Goal: Task Accomplishment & Management: Use online tool/utility

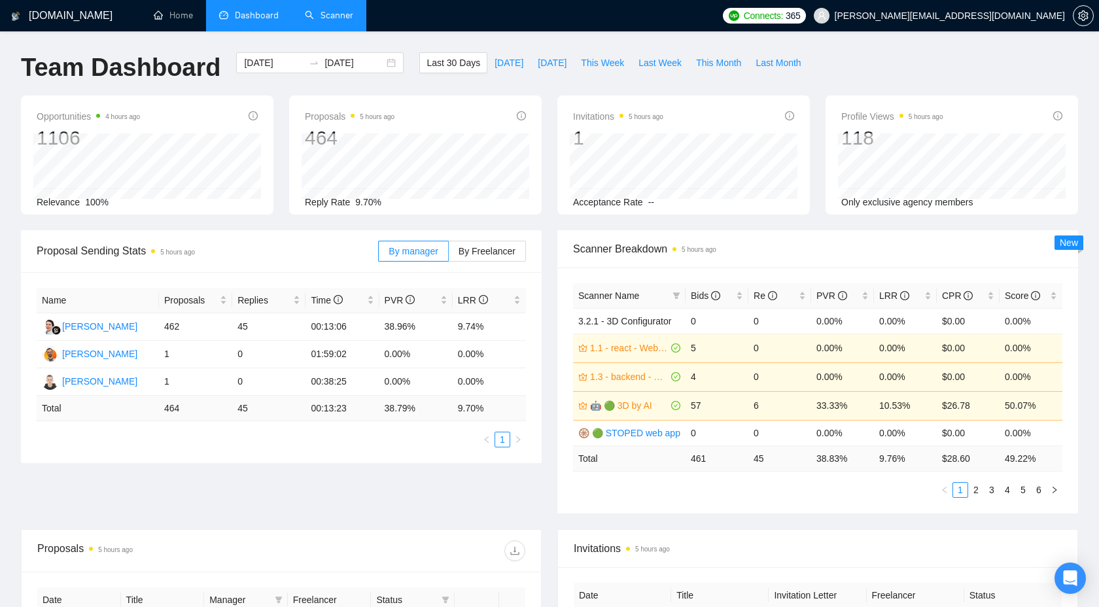
click at [333, 21] on link "Scanner" at bounding box center [329, 15] width 48 height 11
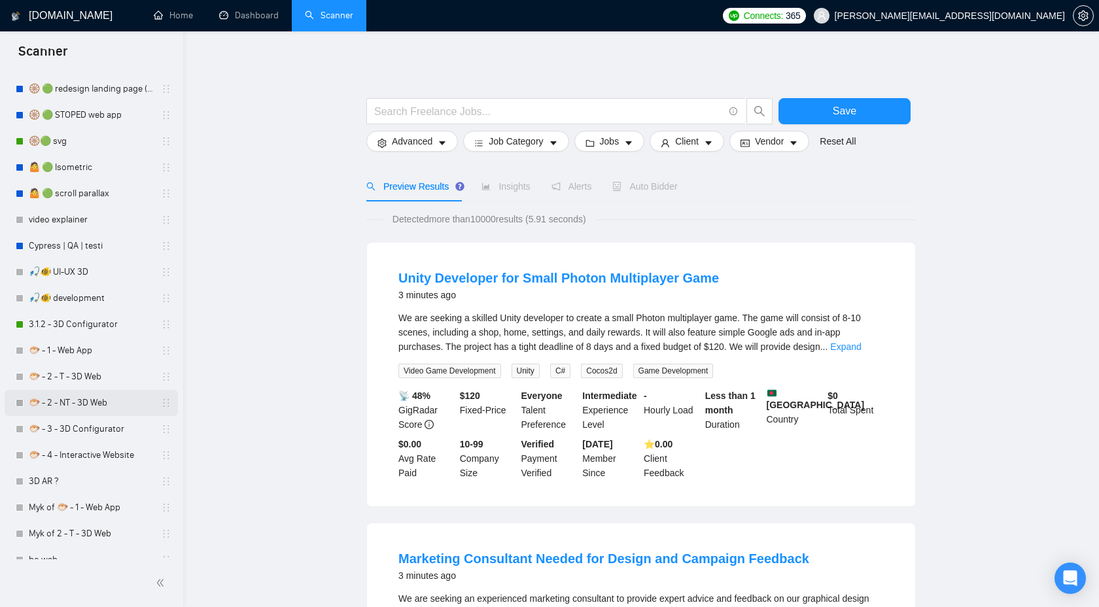
scroll to position [529, 0]
click at [69, 319] on link "3.1.2 - 3D Configurator" at bounding box center [91, 325] width 124 height 26
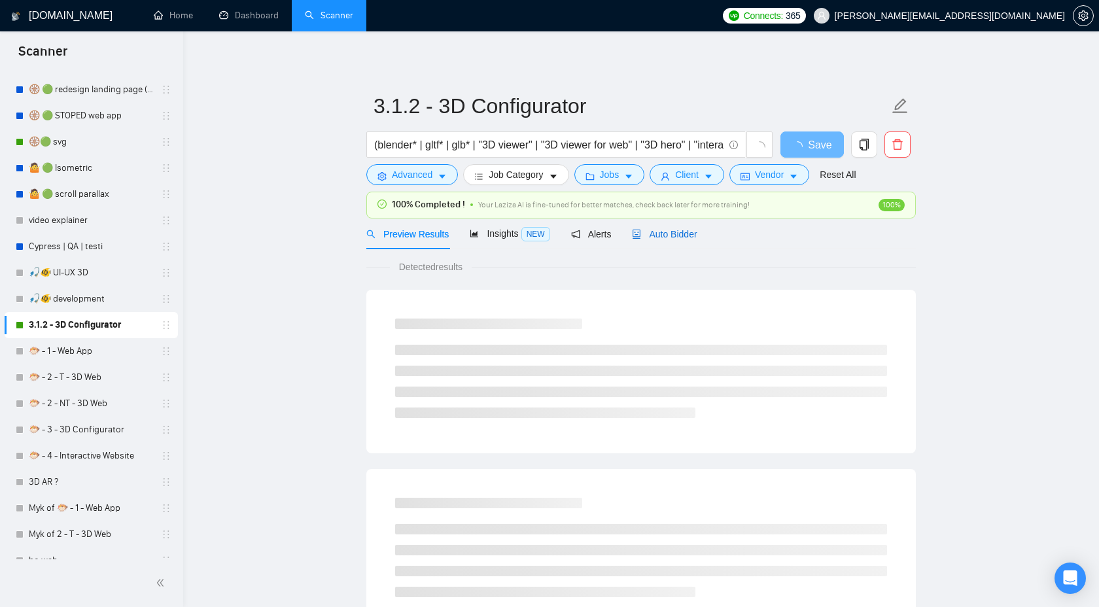
click at [669, 233] on span "Auto Bidder" at bounding box center [664, 234] width 65 height 10
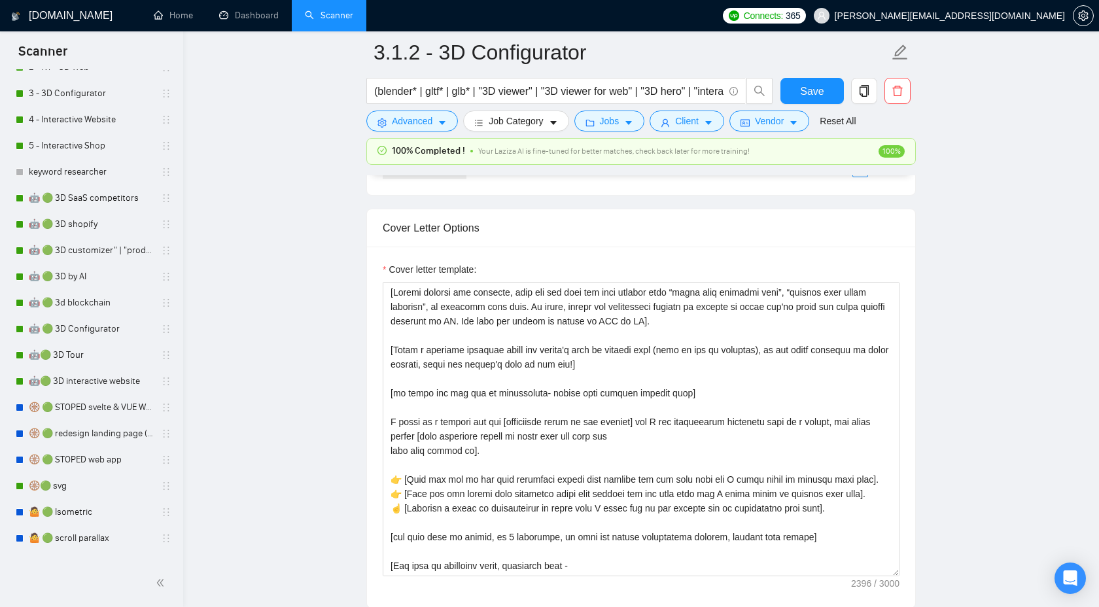
scroll to position [177, 0]
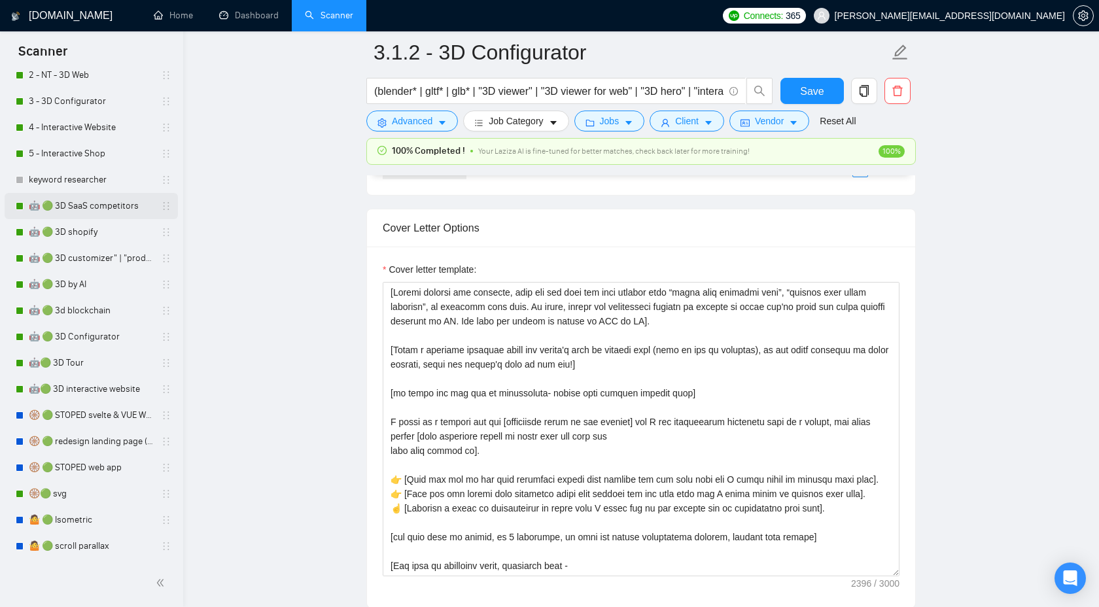
click at [117, 202] on link "🤖 🟢 3D SaaS competitors" at bounding box center [91, 206] width 124 height 26
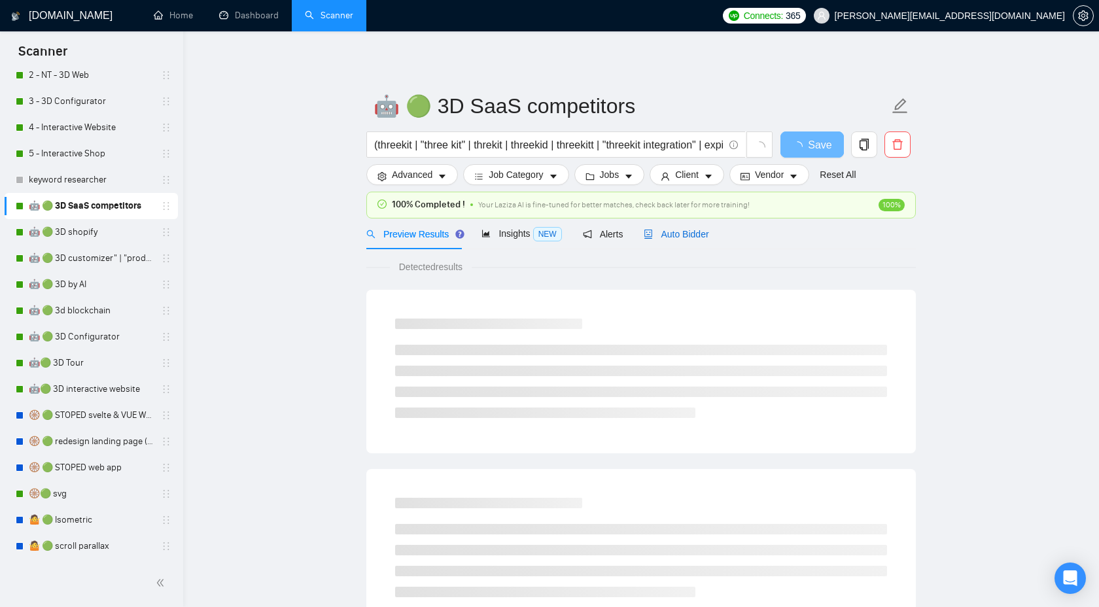
click at [662, 236] on span "Auto Bidder" at bounding box center [676, 234] width 65 height 10
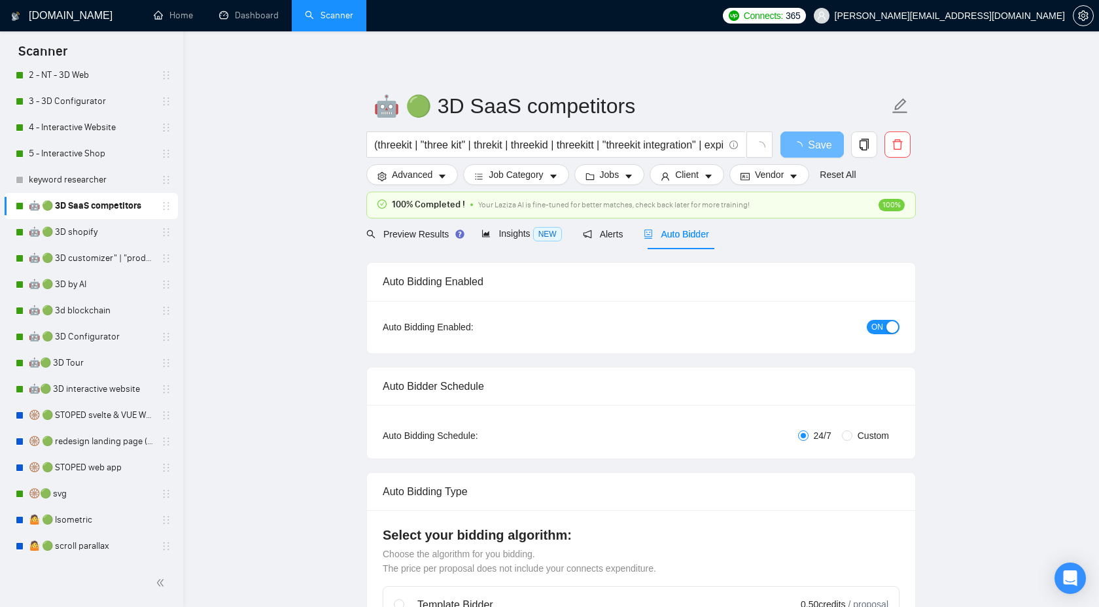
checkbox input "true"
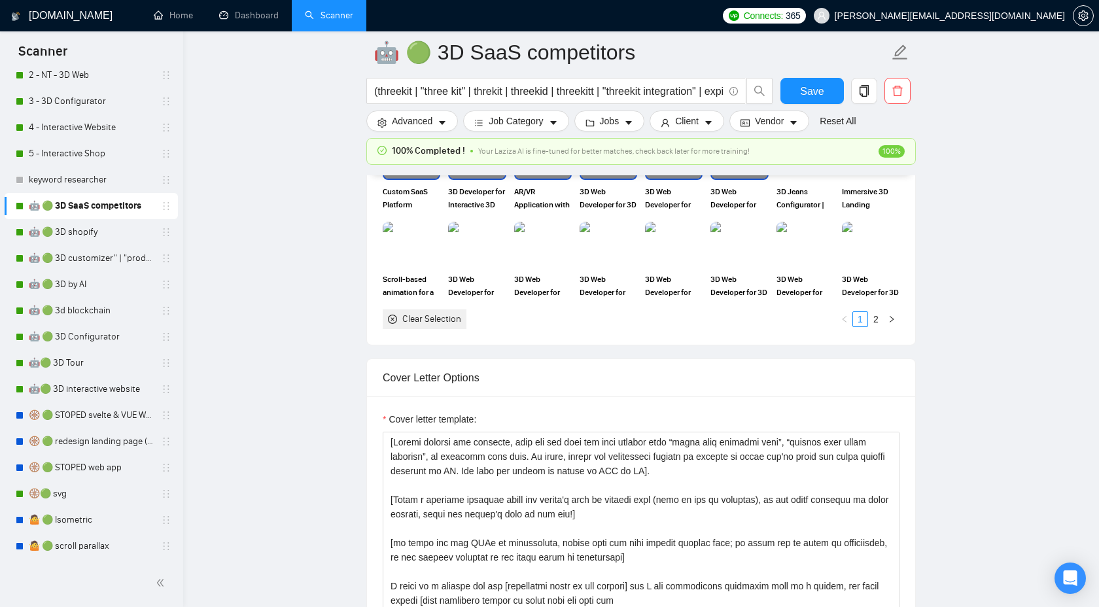
scroll to position [1464, 0]
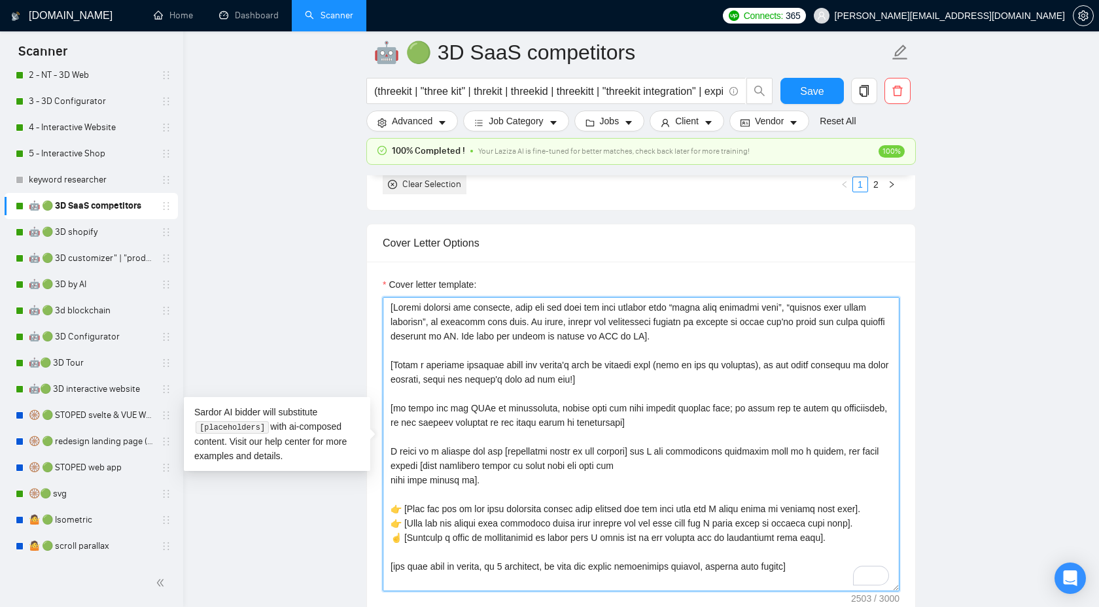
drag, startPoint x: 650, startPoint y: 428, endPoint x: 383, endPoint y: 403, distance: 267.4
click at [383, 403] on textarea "Cover letter template:" at bounding box center [641, 444] width 517 height 294
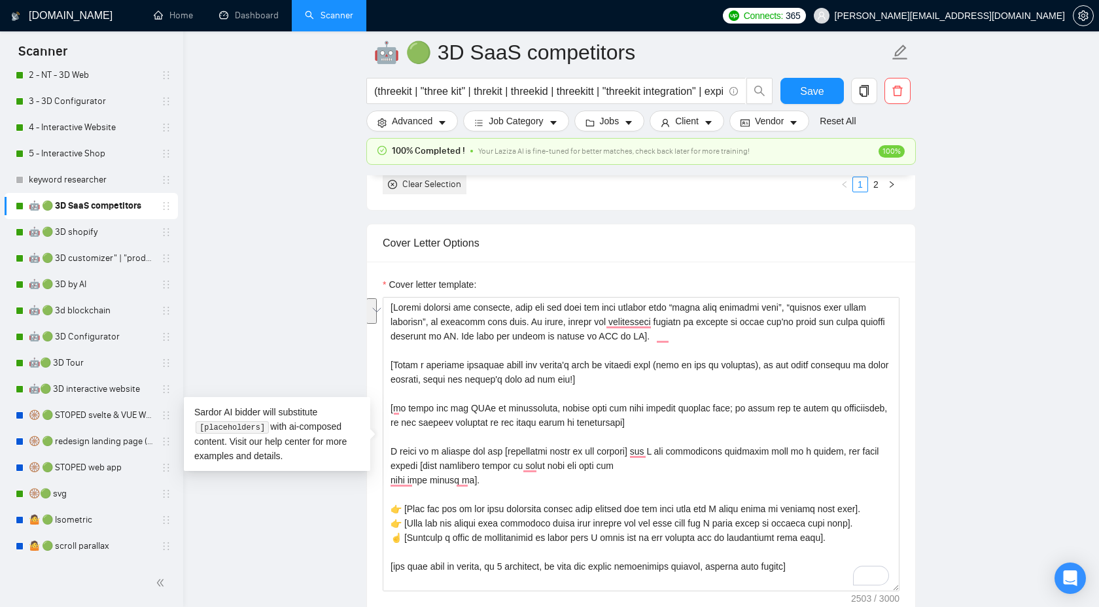
click at [1057, 317] on main "🤖 🟢 3D SaaS competitors (threekit | "three kit" | threkit | threekid | threekit…" at bounding box center [641, 613] width 874 height 4050
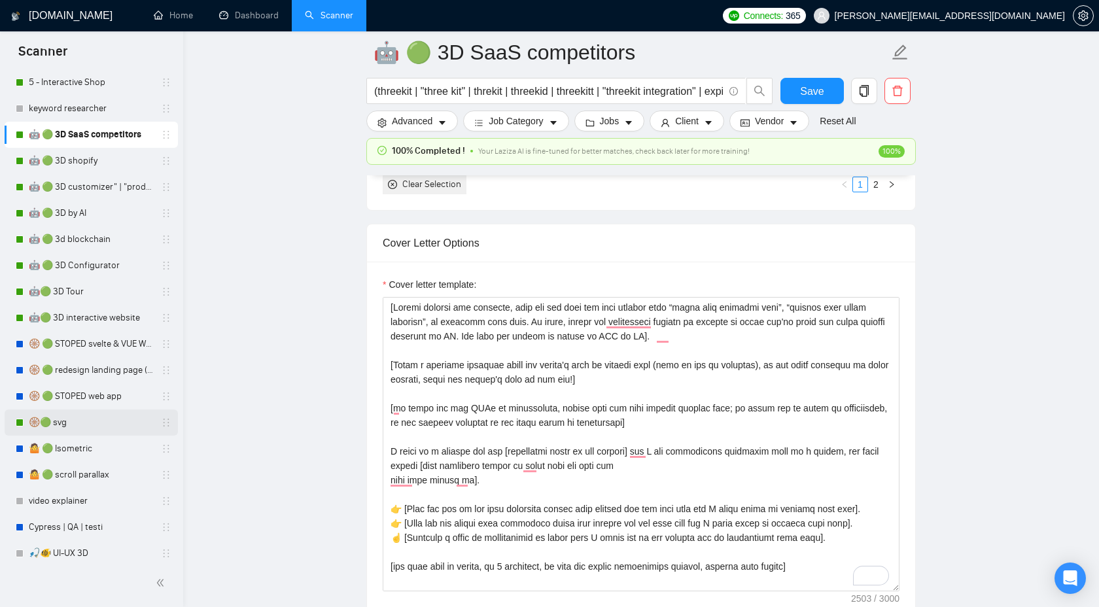
scroll to position [262, 0]
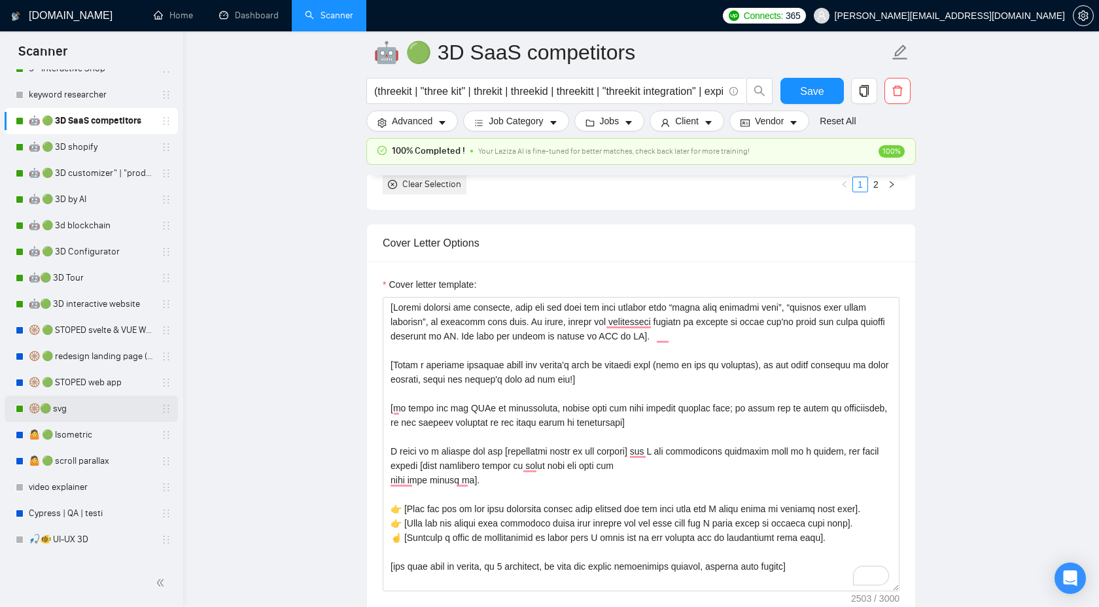
click at [82, 412] on link "🛞🟢 svg" at bounding box center [91, 409] width 124 height 26
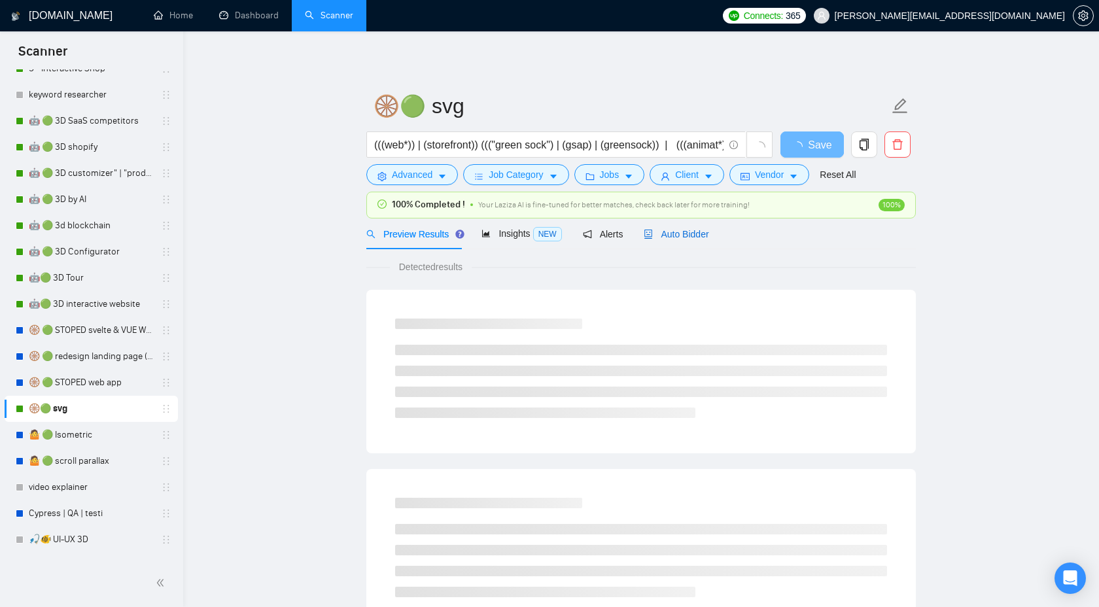
click at [670, 234] on span "Auto Bidder" at bounding box center [676, 234] width 65 height 10
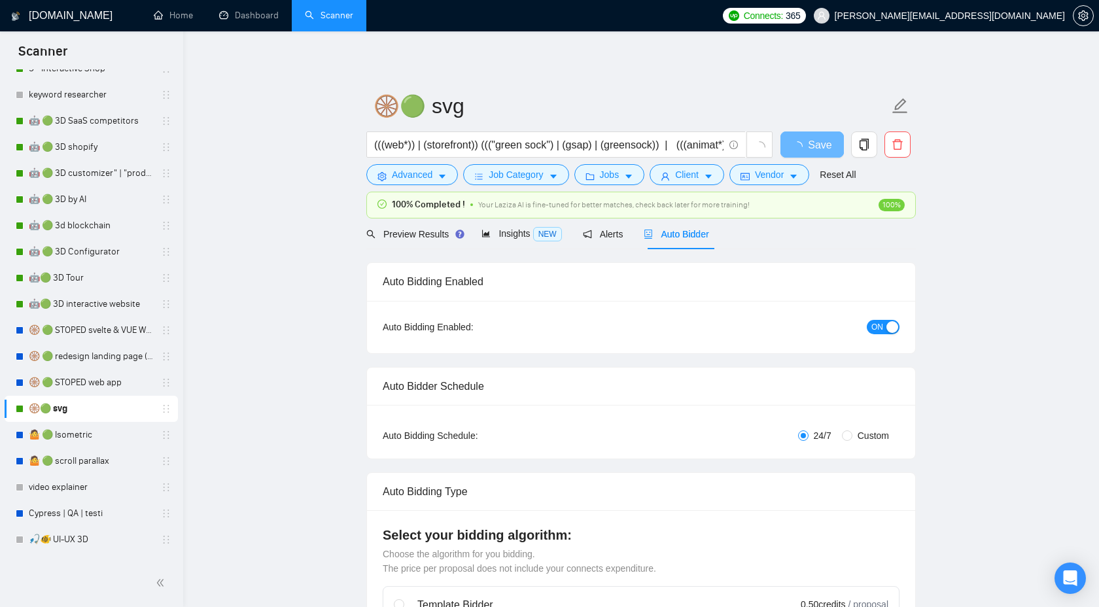
checkbox input "true"
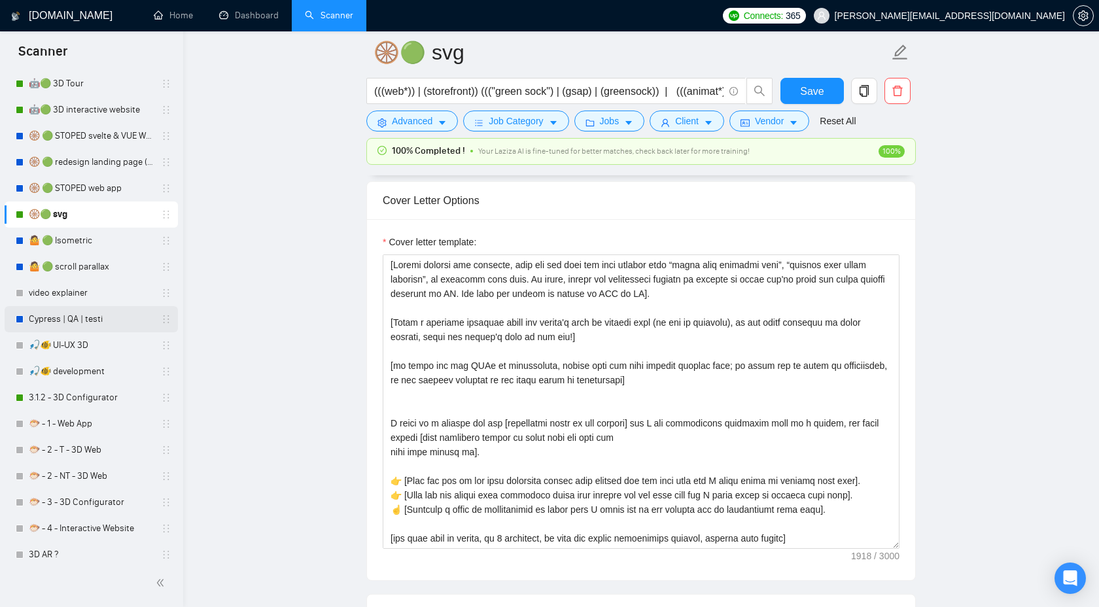
scroll to position [480, 0]
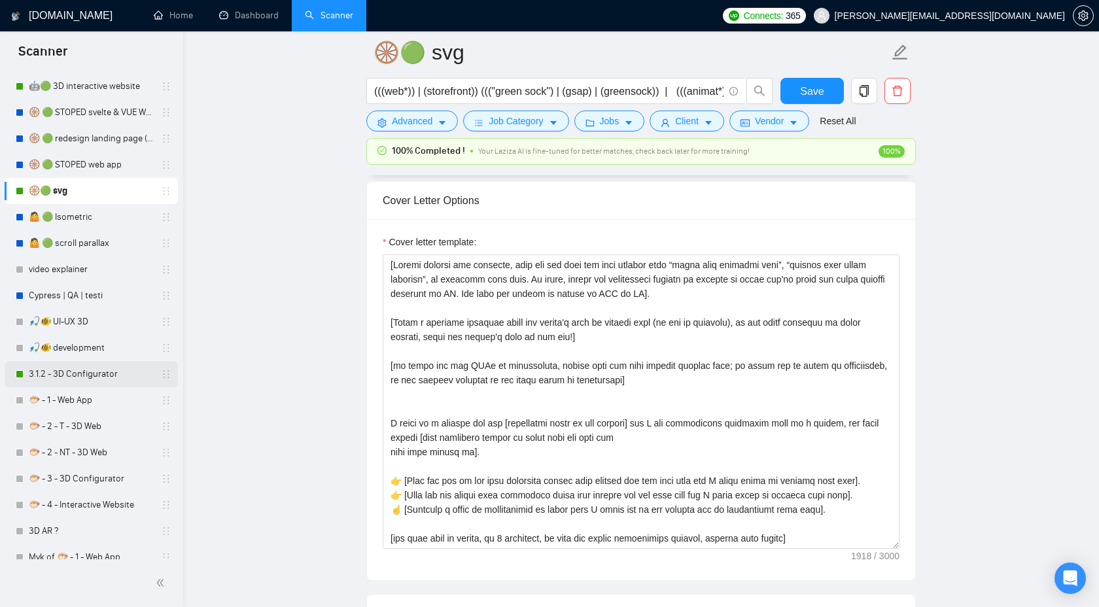
click at [90, 374] on link "3.1.2 - 3D Configurator" at bounding box center [91, 374] width 124 height 26
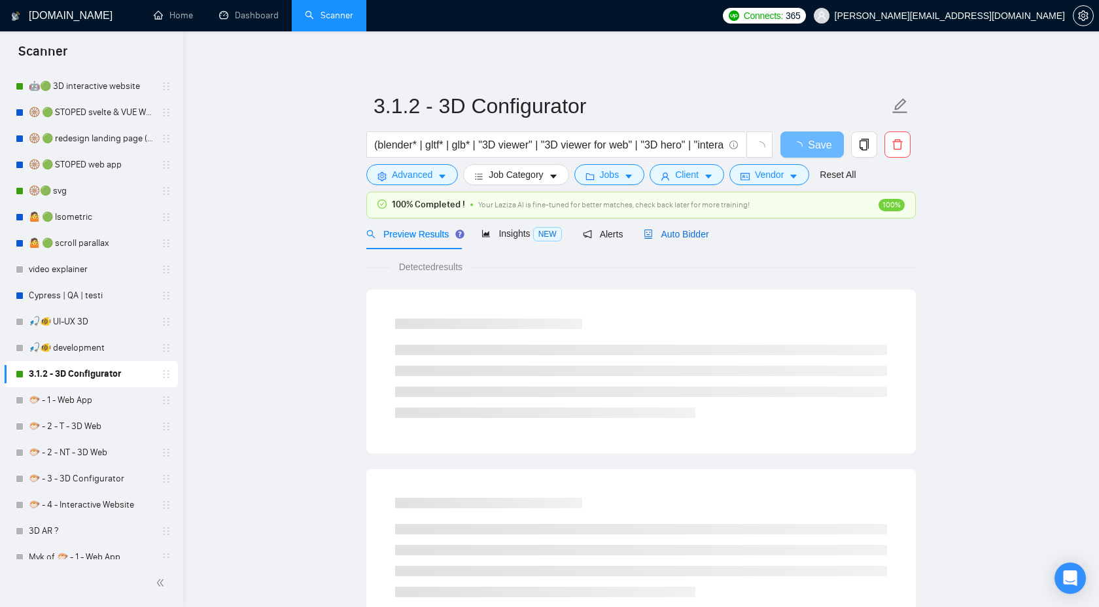
click at [684, 234] on span "Auto Bidder" at bounding box center [676, 234] width 65 height 10
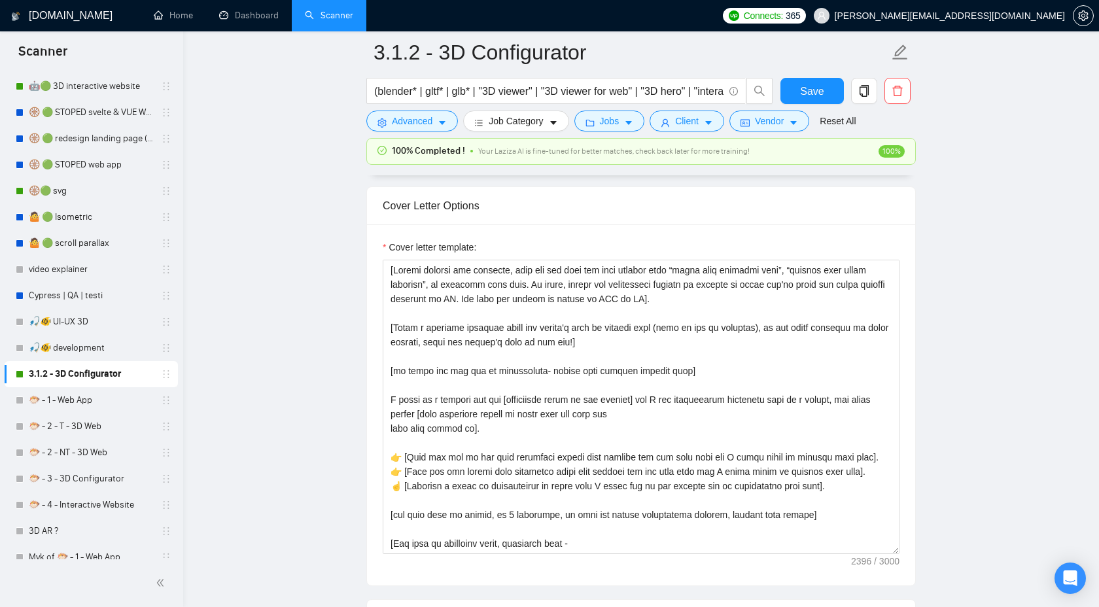
scroll to position [1500, 0]
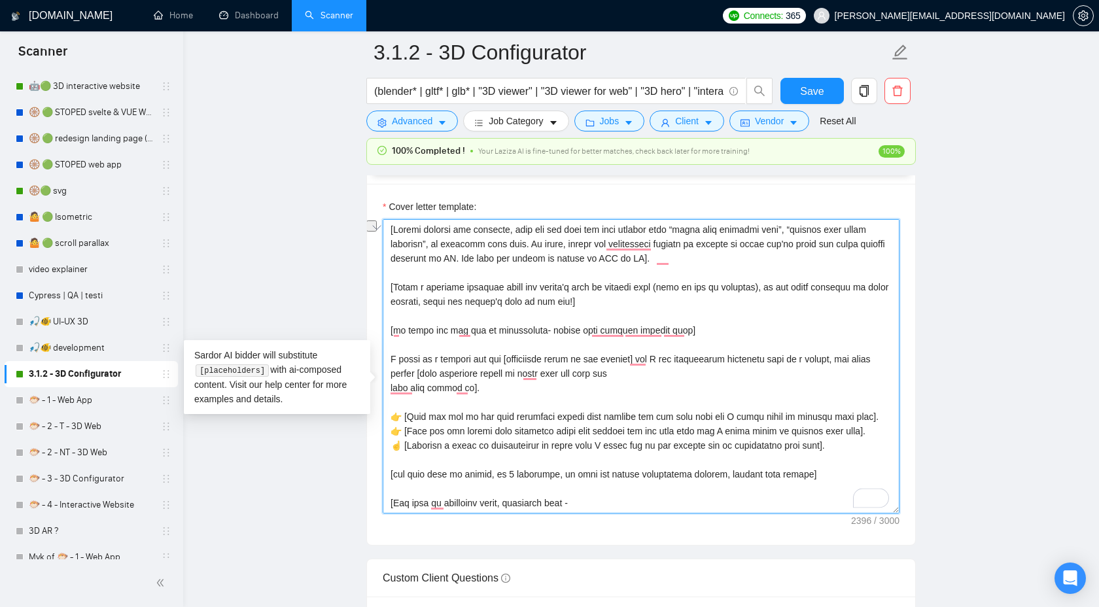
drag, startPoint x: 703, startPoint y: 349, endPoint x: 339, endPoint y: 346, distance: 364.4
paste textarea "URLs or attachments, inform that you have already checked them; if there are no…"
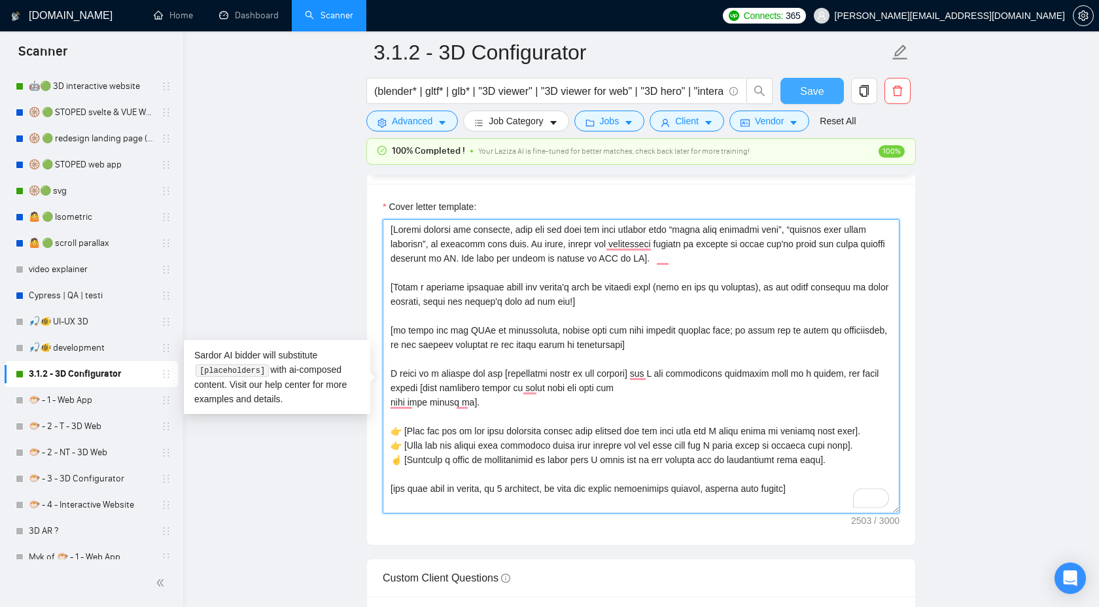
type textarea "[Loremi dolorsi ame consecte, adip eli sed doei tem inci utlabor etdo “magna al…"
click at [820, 90] on span "Save" at bounding box center [812, 91] width 24 height 16
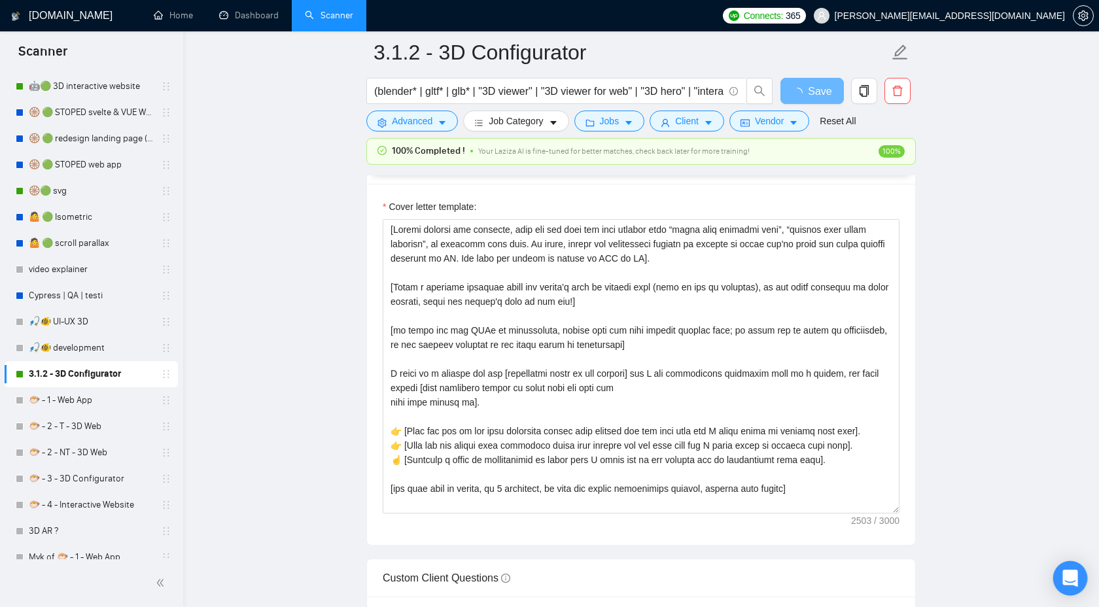
click at [1063, 567] on div "Open Intercom Messenger" at bounding box center [1070, 578] width 35 height 35
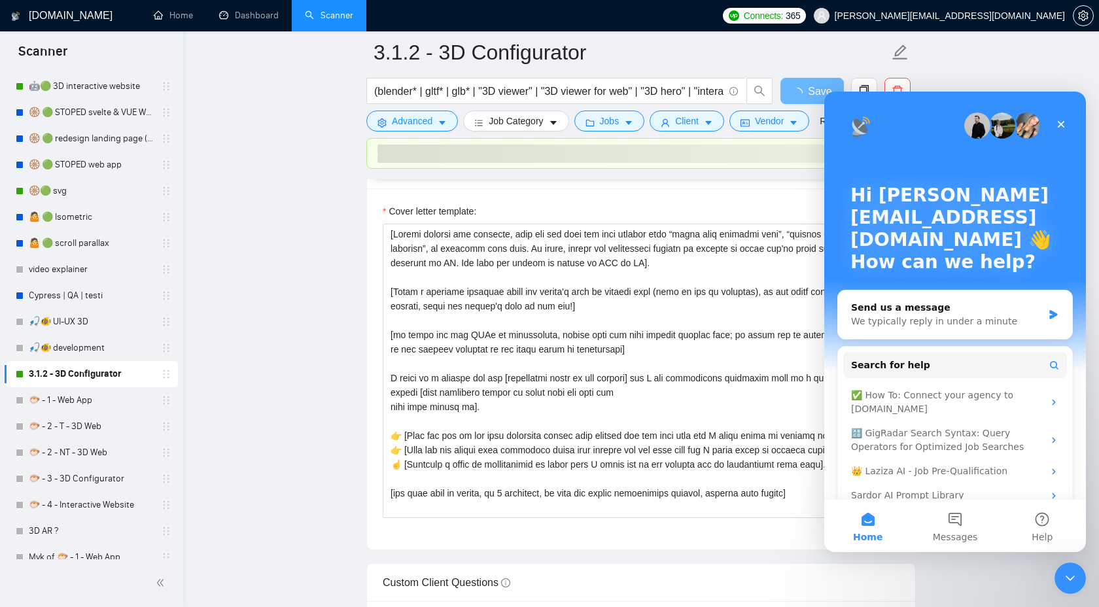
scroll to position [0, 0]
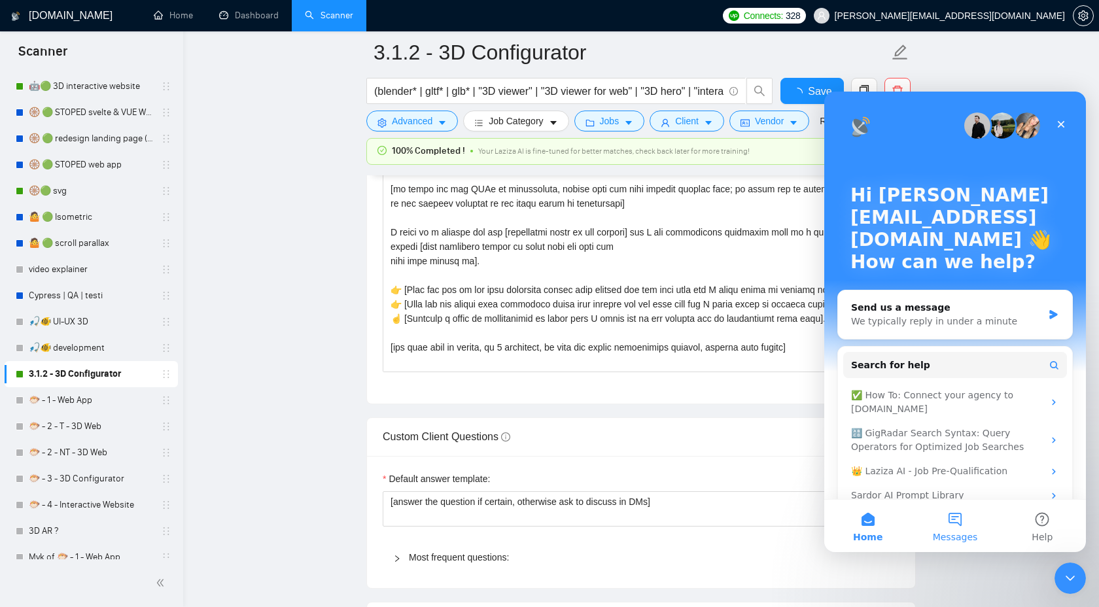
click at [955, 525] on button "Messages" at bounding box center [954, 526] width 87 height 52
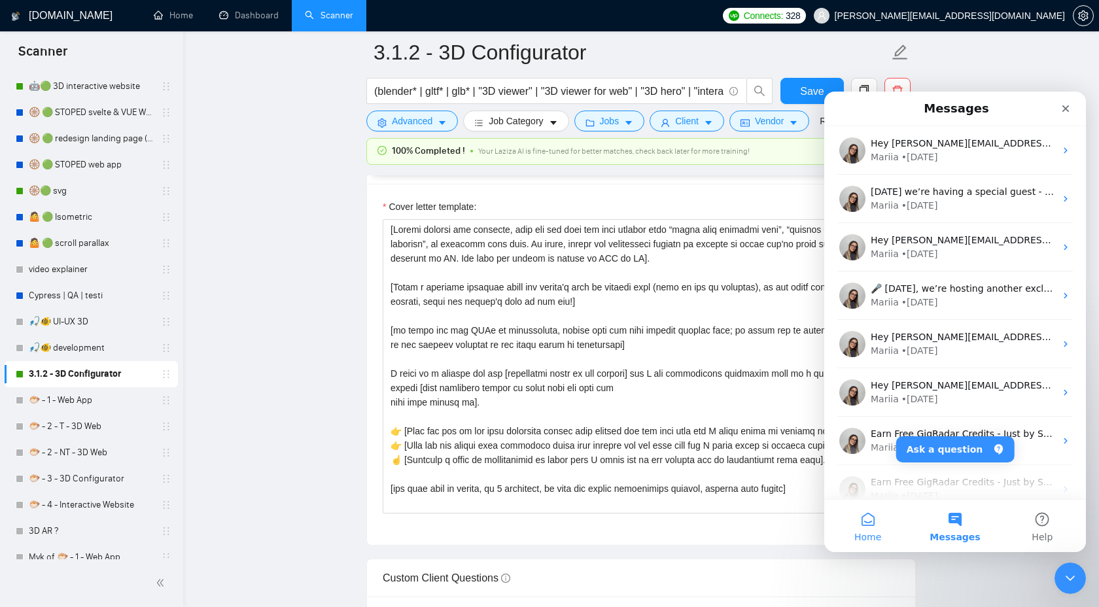
click at [859, 534] on span "Home" at bounding box center [867, 537] width 27 height 9
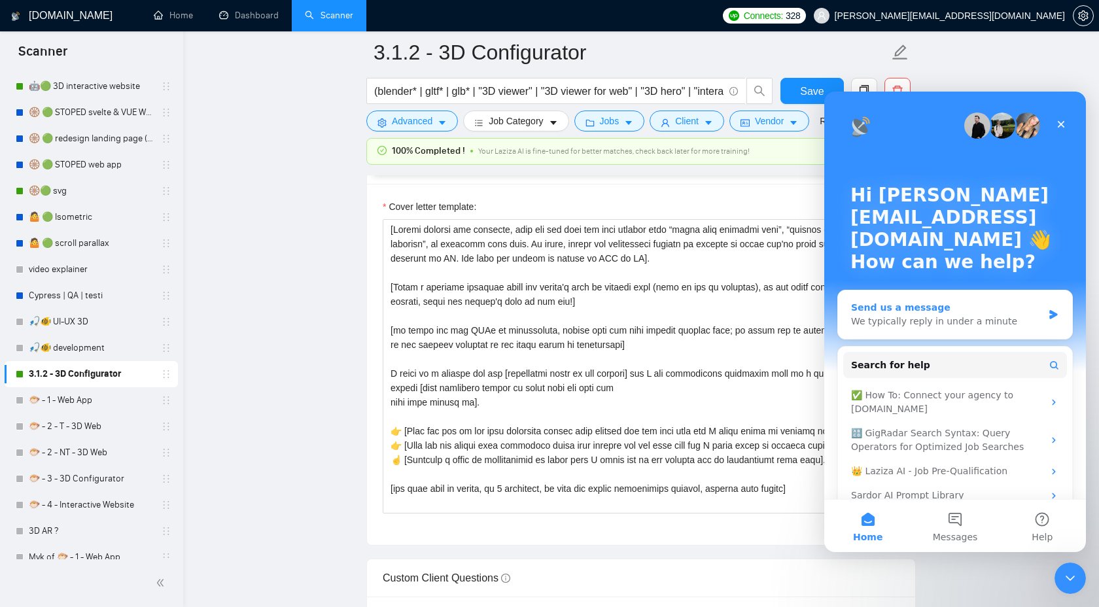
click at [1002, 315] on div "We typically reply in under a minute" at bounding box center [947, 322] width 192 height 14
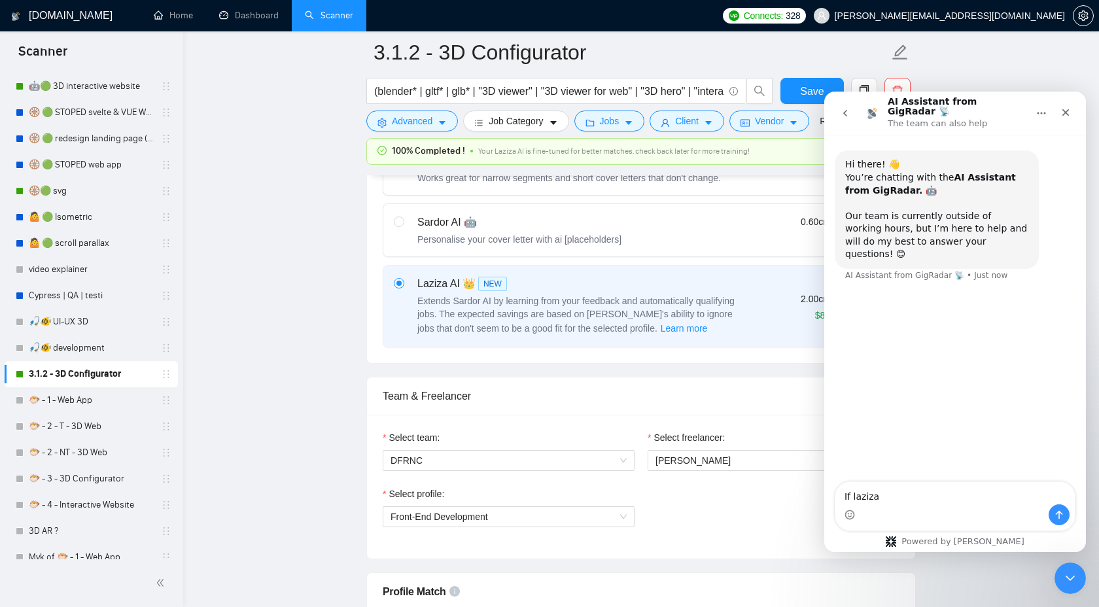
scroll to position [447, 0]
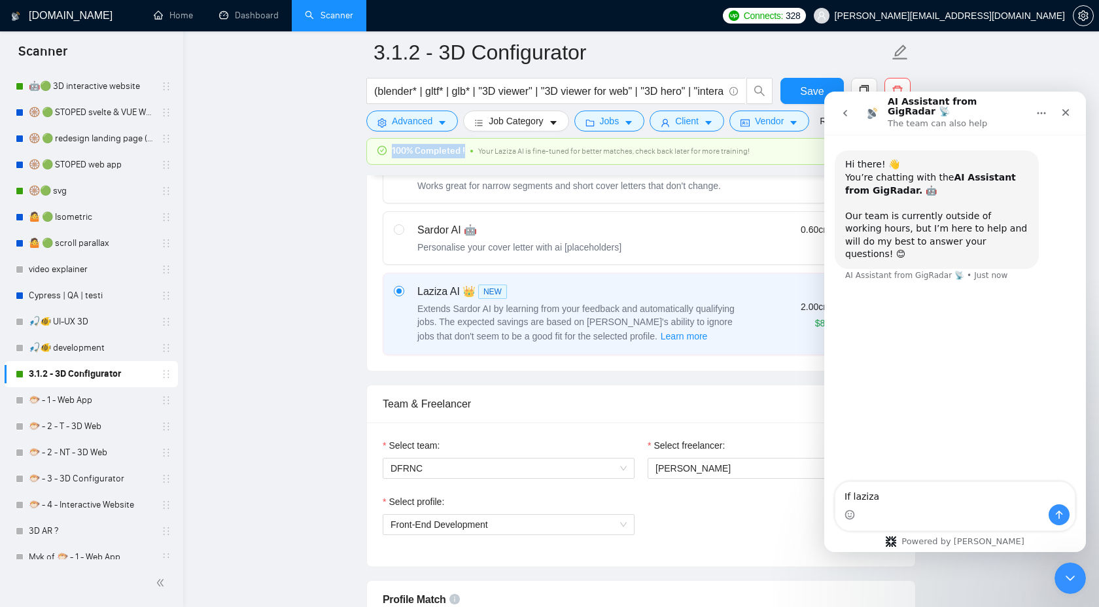
drag, startPoint x: 389, startPoint y: 155, endPoint x: 463, endPoint y: 154, distance: 74.6
click at [463, 154] on div "100% Completed !" at bounding box center [422, 151] width 88 height 14
copy span "100% Completed !"
click at [904, 497] on textarea "If laziza" at bounding box center [954, 493] width 239 height 22
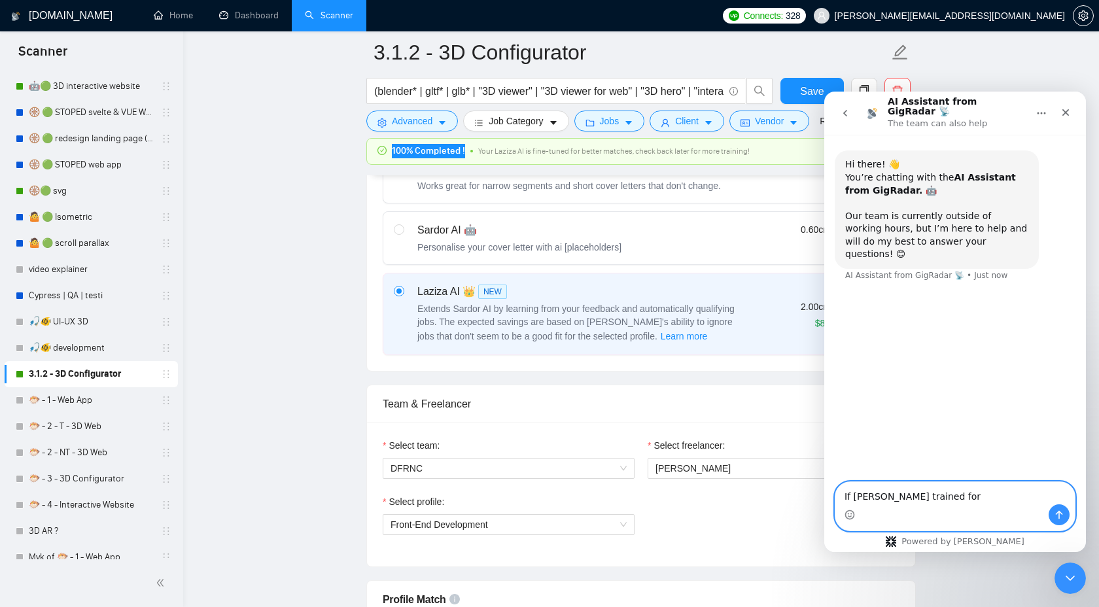
paste textarea "100% Completed !"
drag, startPoint x: 1004, startPoint y: 496, endPoint x: 951, endPoint y: 496, distance: 53.0
click at [951, 496] on textarea "If [PERSON_NAME] trained for 100% Completed !" at bounding box center [954, 493] width 239 height 22
type textarea "If [PERSON_NAME] trained for 100% could i still something to tech her?"
click at [1060, 510] on icon "Send a message…" at bounding box center [1059, 515] width 10 height 10
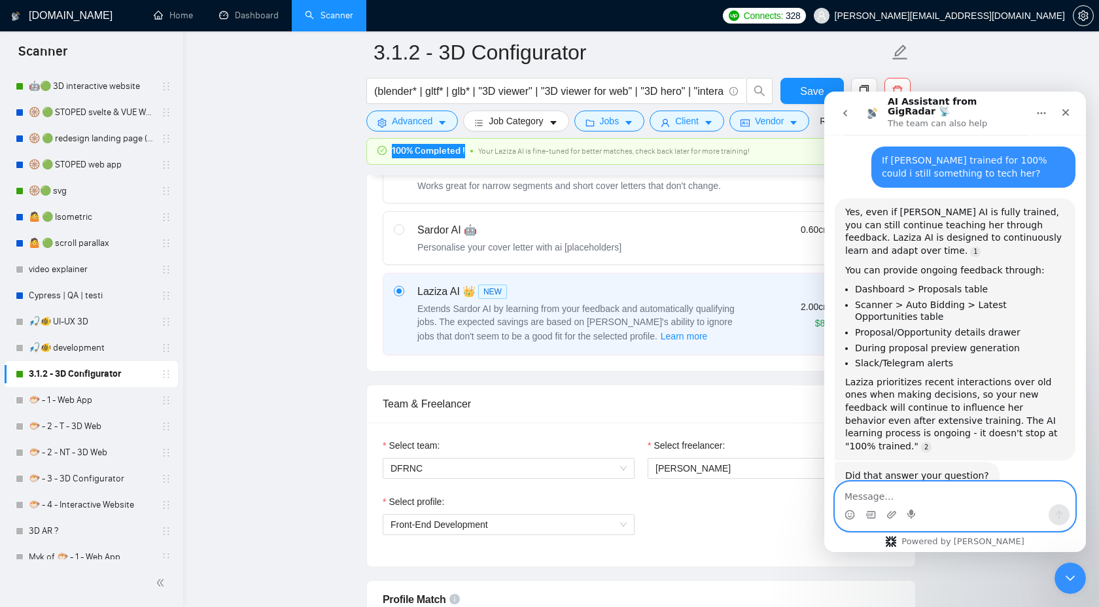
scroll to position [135, 0]
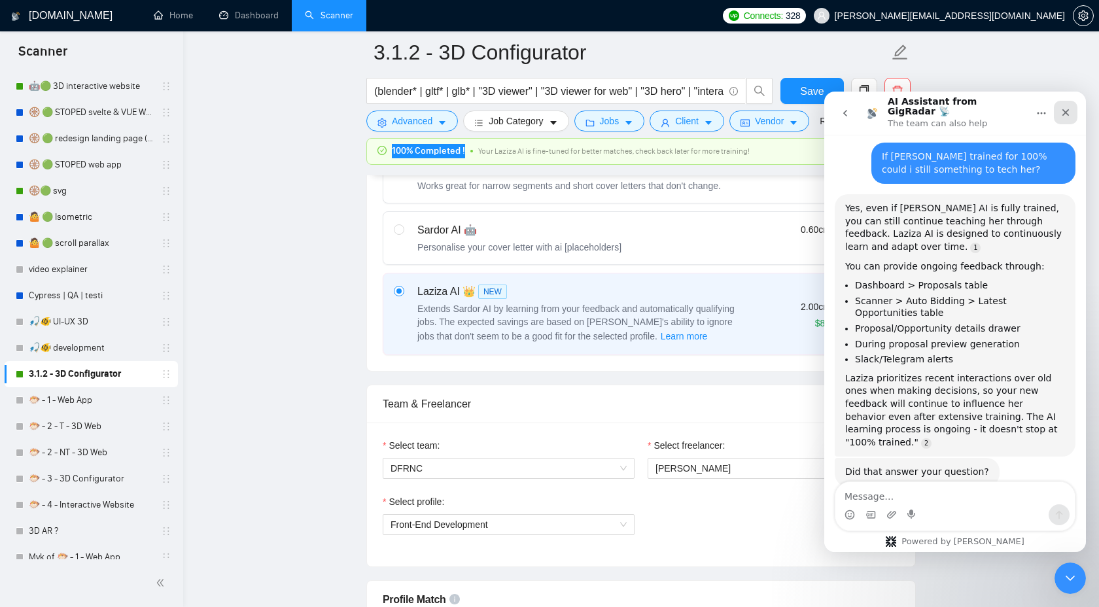
click at [1064, 109] on icon "Close" at bounding box center [1066, 112] width 7 height 7
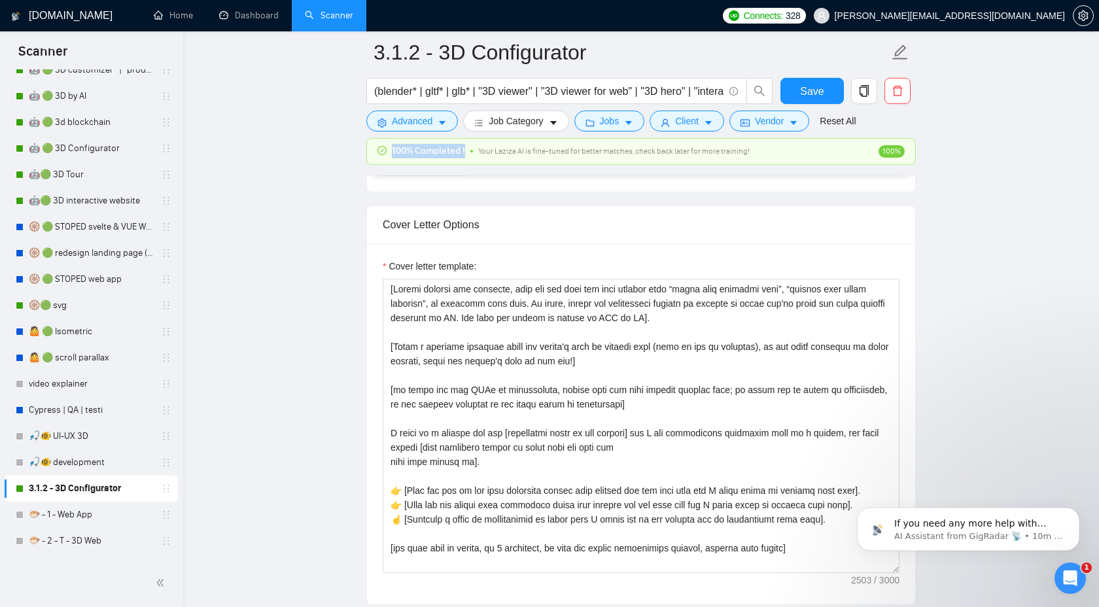
scroll to position [1440, 0]
click at [817, 87] on span "Save" at bounding box center [812, 91] width 24 height 16
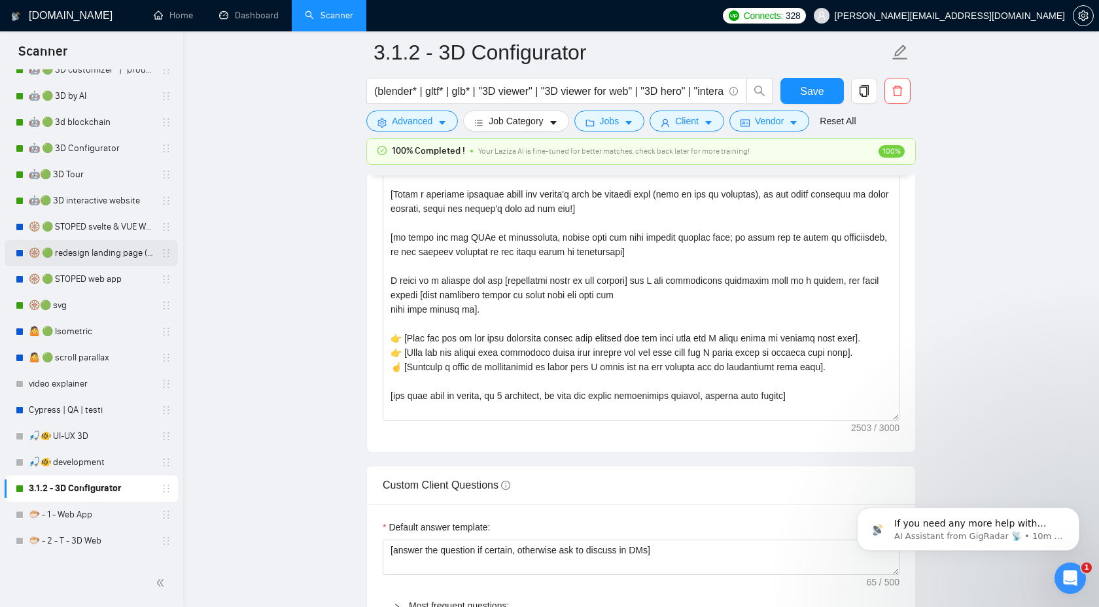
click at [82, 251] on link "🛞 🟢 redesign landing page (animat*) | 3D" at bounding box center [91, 253] width 124 height 26
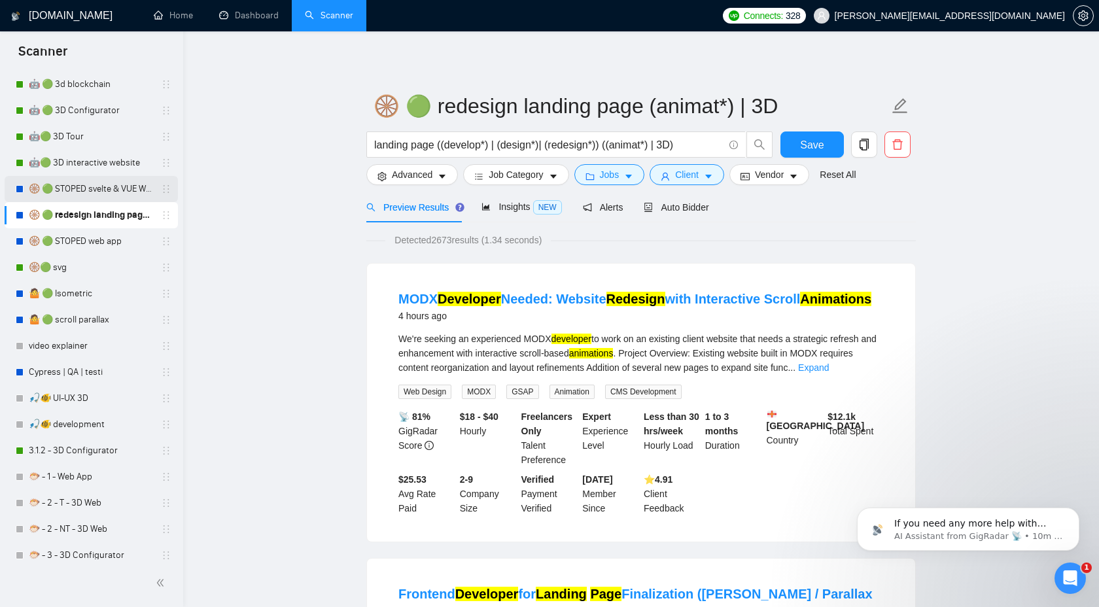
scroll to position [423, 0]
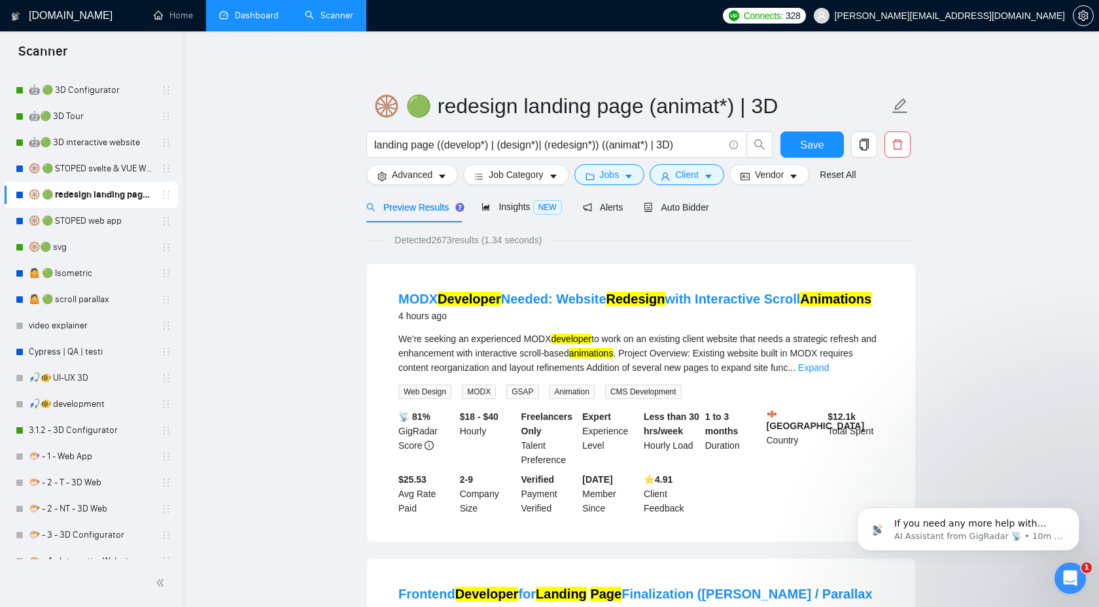
click at [251, 14] on link "Dashboard" at bounding box center [249, 15] width 60 height 11
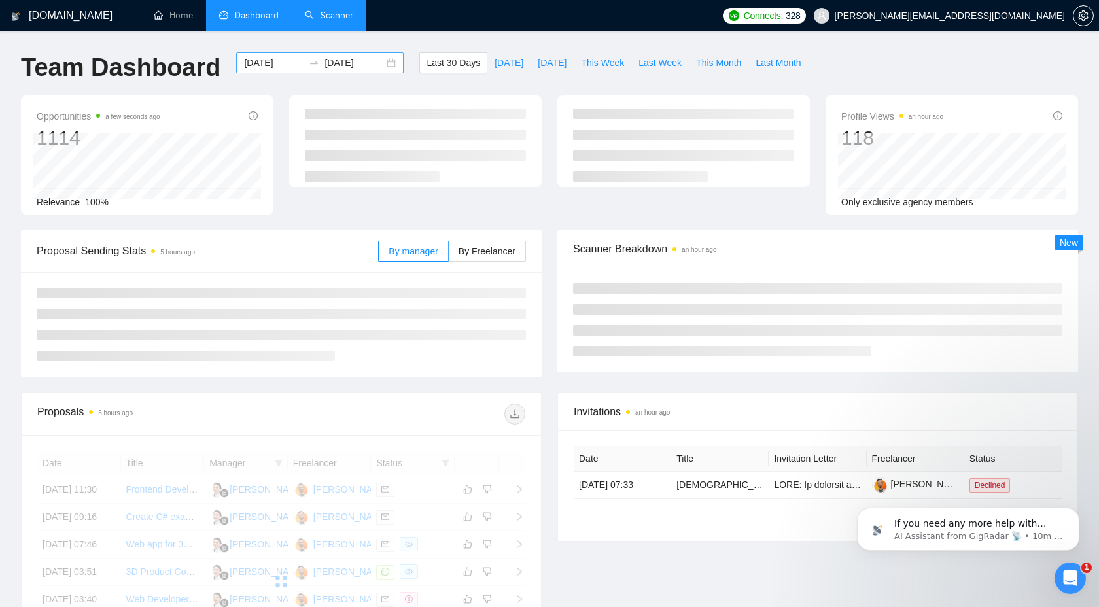
click at [258, 66] on input "[DATE]" at bounding box center [274, 63] width 60 height 14
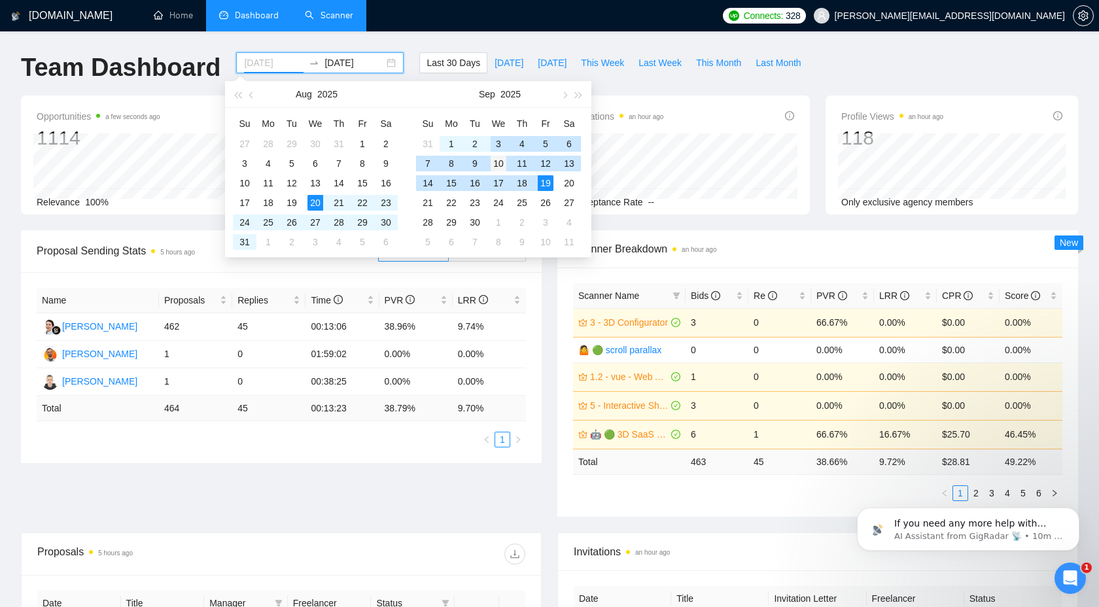
type input "[DATE]"
click at [500, 164] on div "10" at bounding box center [499, 164] width 16 height 16
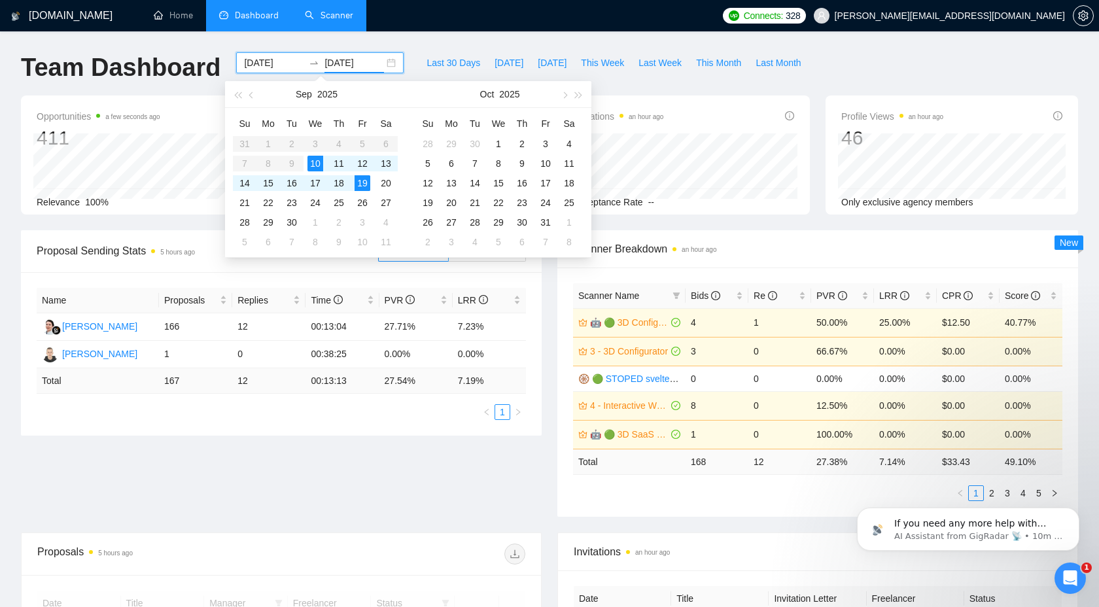
type input "[DATE]"
click at [429, 474] on div "Proposal Sending Stats 5 hours ago By manager By Freelancer Name Proposals Repl…" at bounding box center [549, 381] width 1073 height 302
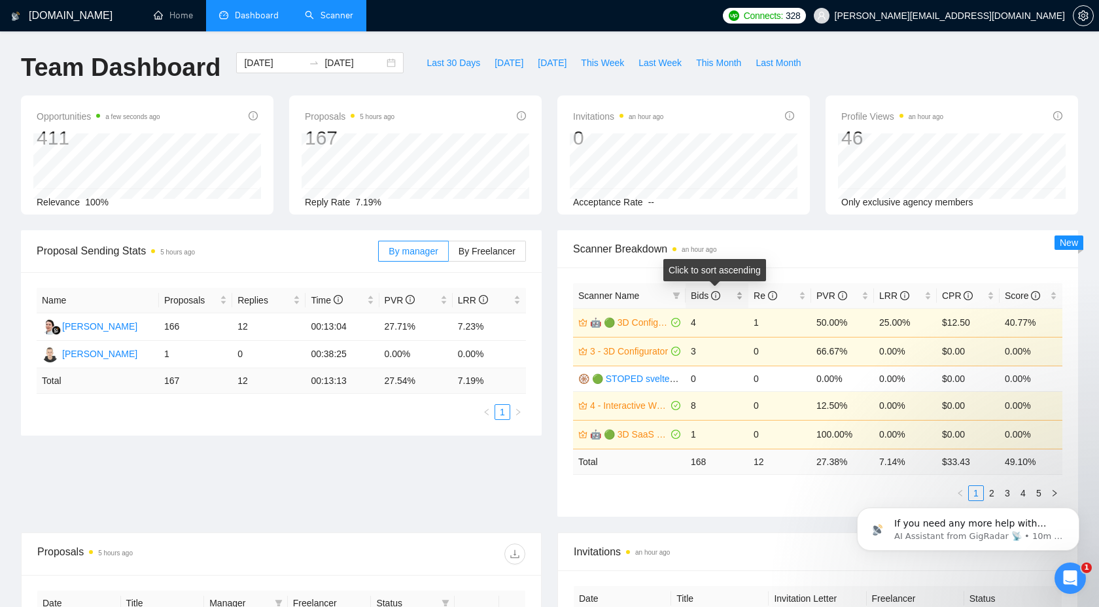
click at [703, 292] on span "Bids" at bounding box center [705, 295] width 29 height 10
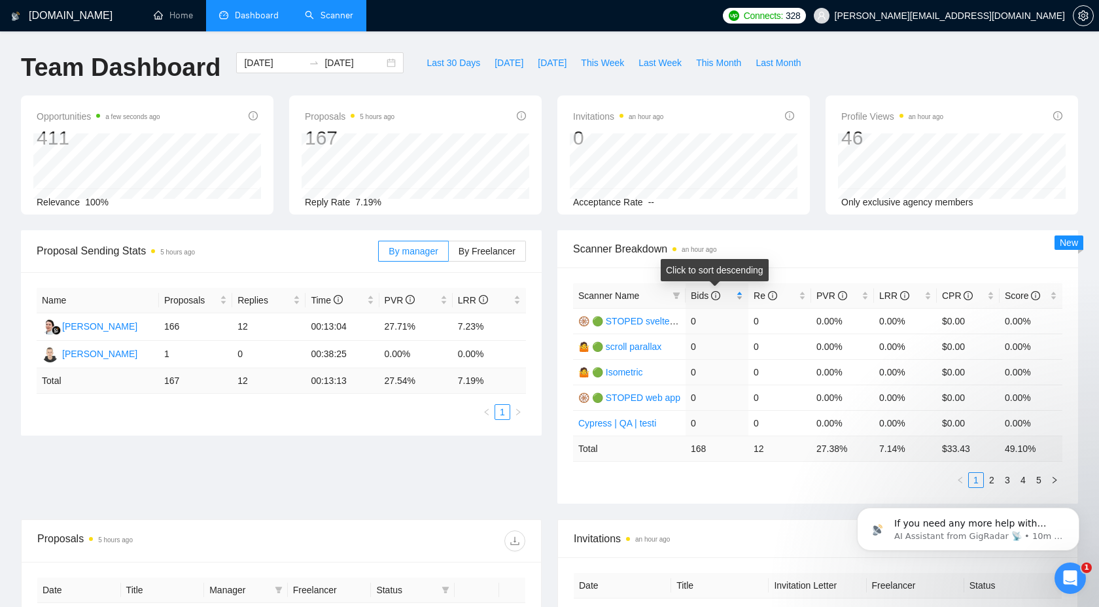
click at [710, 293] on span "Bids" at bounding box center [705, 295] width 29 height 10
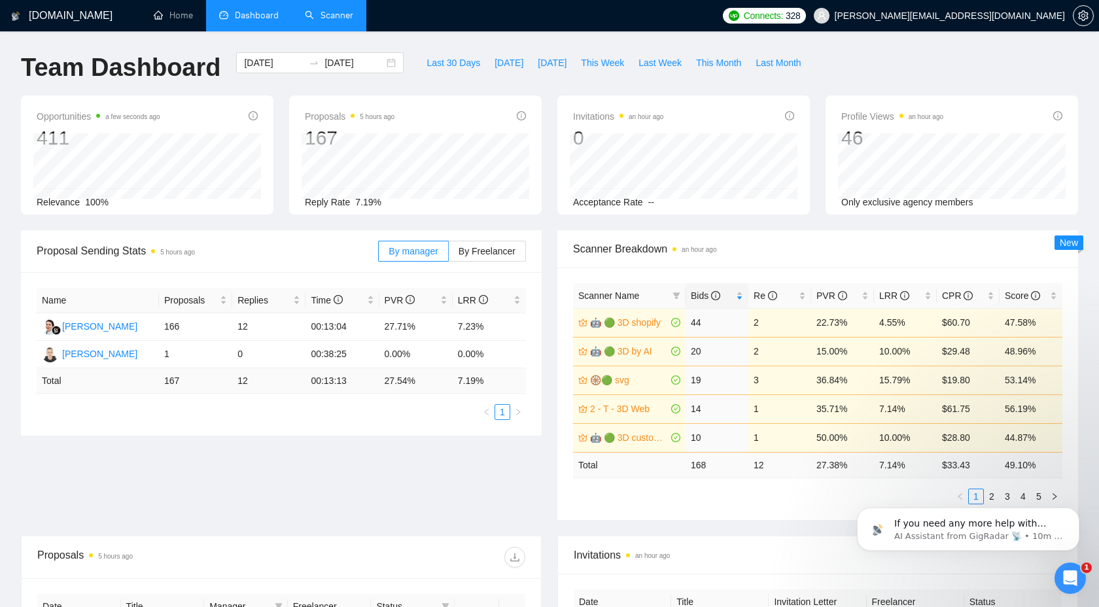
click at [988, 497] on body "If you need any more help with teaching Laziza AI or have other questions, I’m …" at bounding box center [968, 525] width 251 height 81
click at [984, 499] on div "If you need any more help with teaching Laziza AI or have other questions, I’m …" at bounding box center [968, 469] width 241 height 164
click at [1078, 510] on icon "Dismiss notification" at bounding box center [1075, 511] width 7 height 7
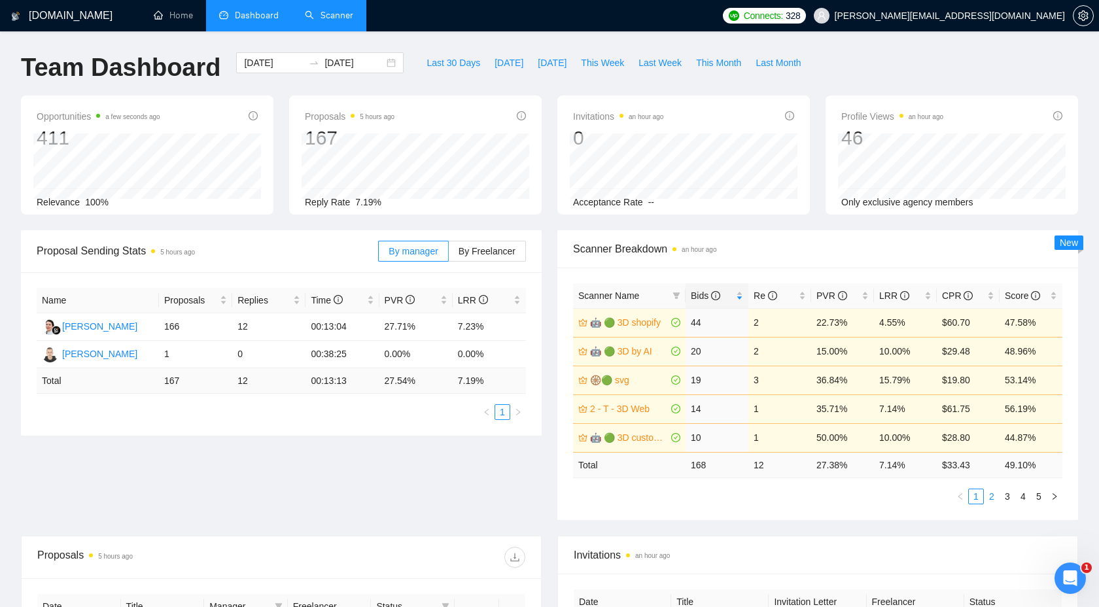
click at [996, 498] on link "2" at bounding box center [992, 496] width 14 height 14
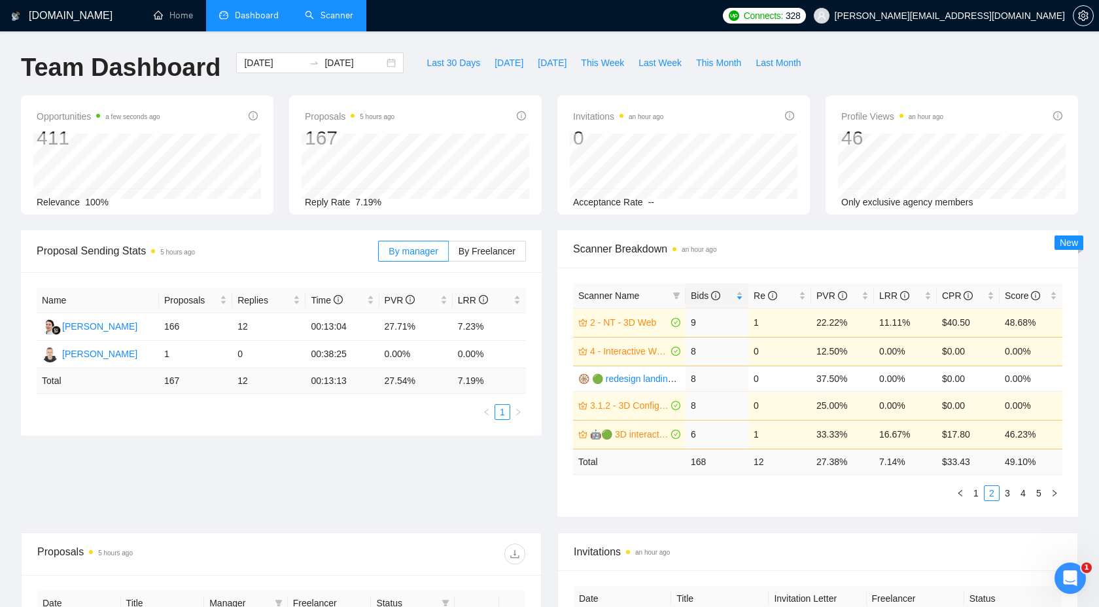
click at [328, 20] on link "Scanner" at bounding box center [329, 15] width 48 height 11
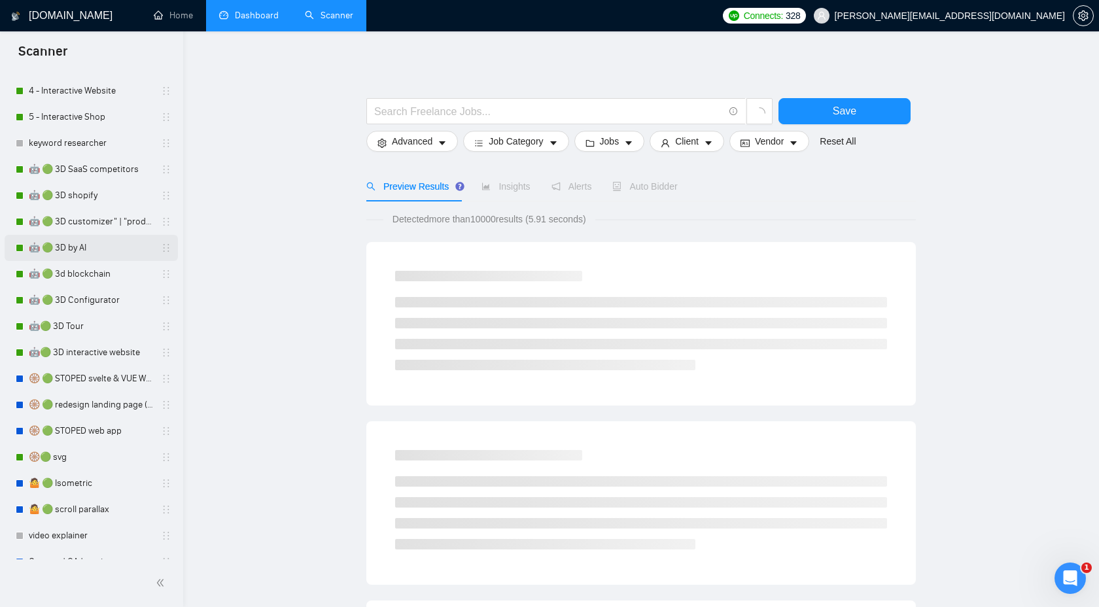
scroll to position [215, 0]
click at [114, 395] on link "🛞 🟢 redesign landing page (animat*) | 3D" at bounding box center [91, 403] width 124 height 26
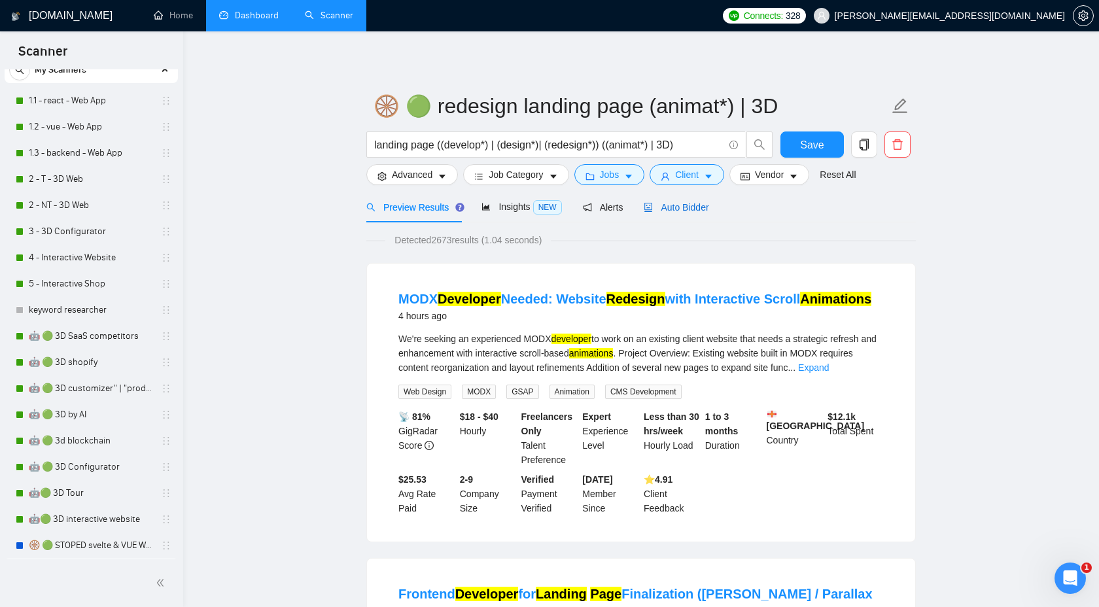
click at [682, 202] on span "Auto Bidder" at bounding box center [676, 207] width 65 height 10
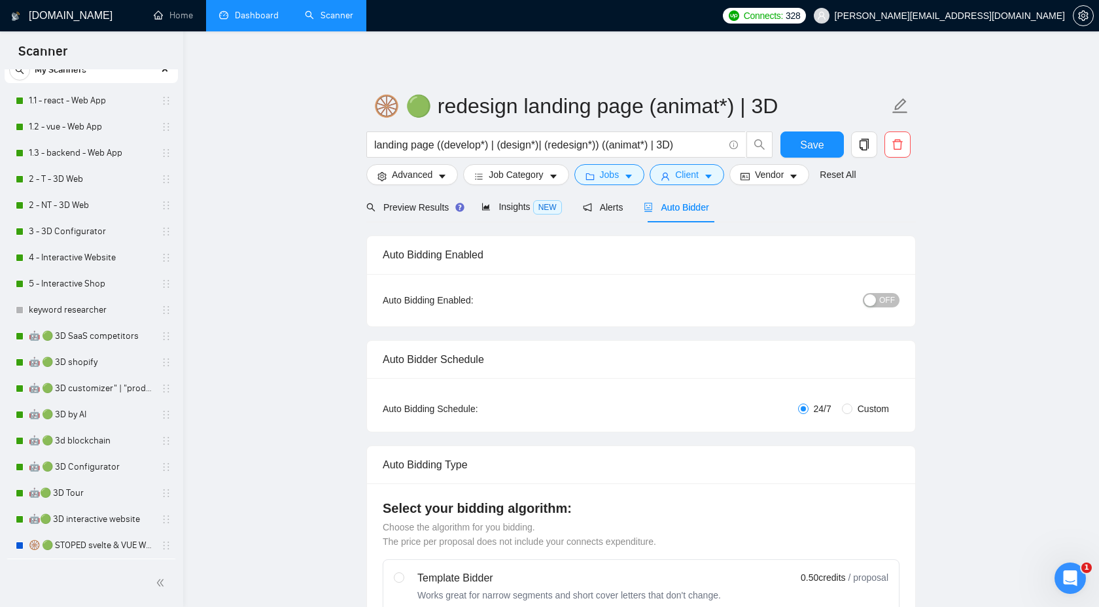
checkbox input "true"
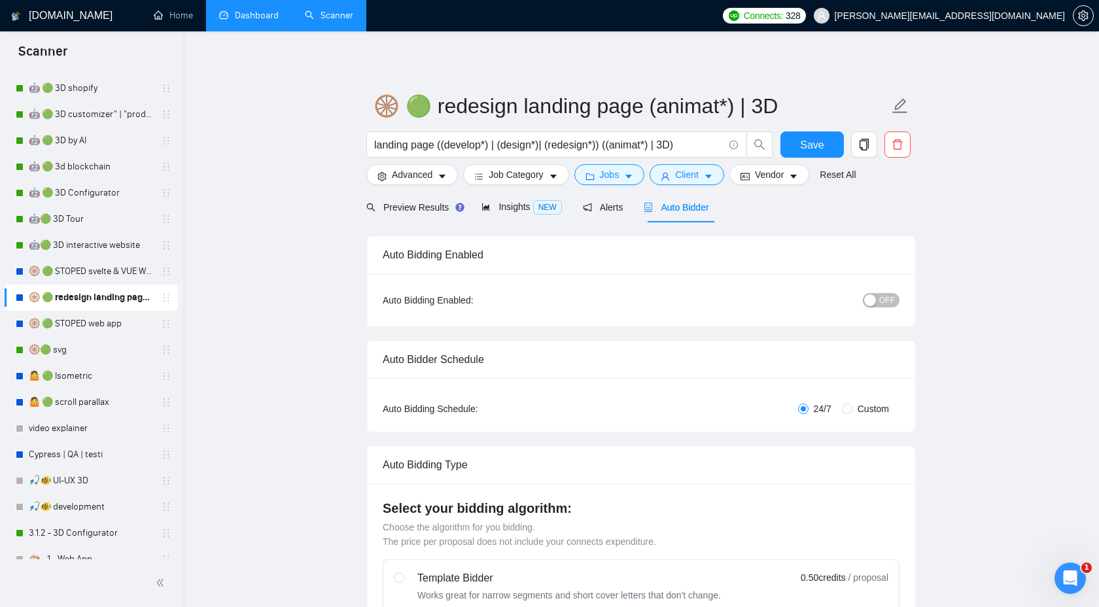
scroll to position [323, 0]
click at [98, 249] on link "🤖🟢 3D interactive website" at bounding box center [91, 243] width 124 height 26
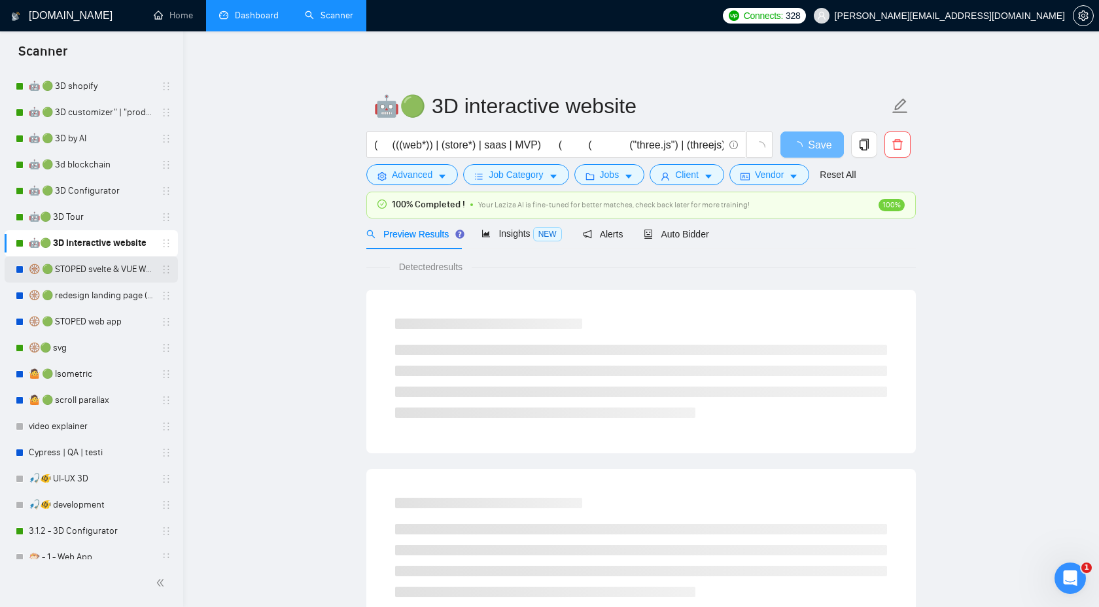
click at [108, 264] on link "🛞 🟢 STOPED svelte & VUE Web apps PRICE++" at bounding box center [91, 269] width 124 height 26
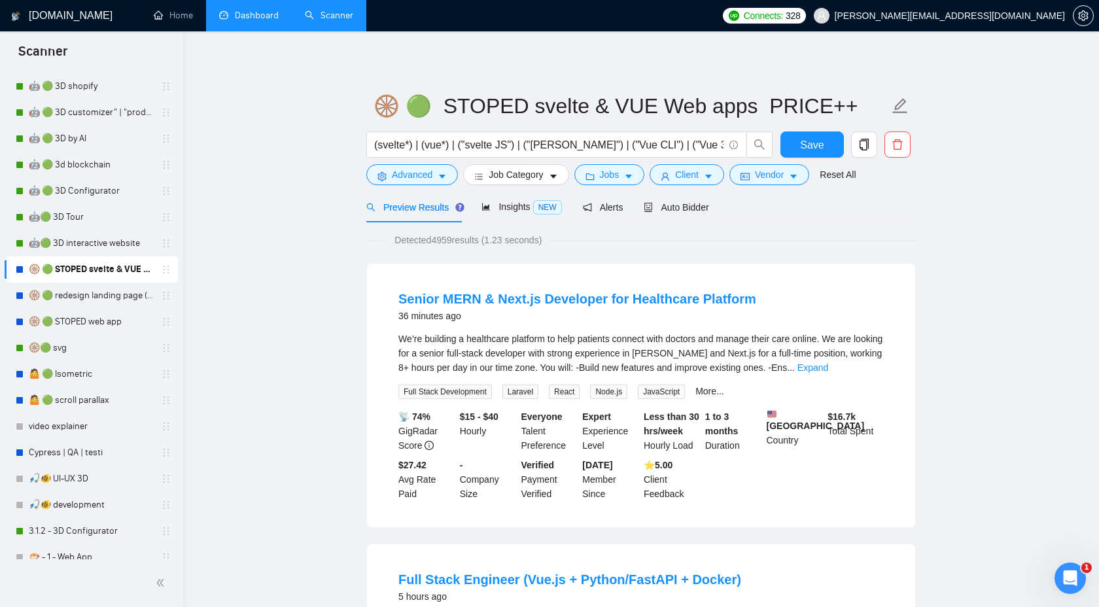
click at [254, 18] on link "Dashboard" at bounding box center [249, 15] width 60 height 11
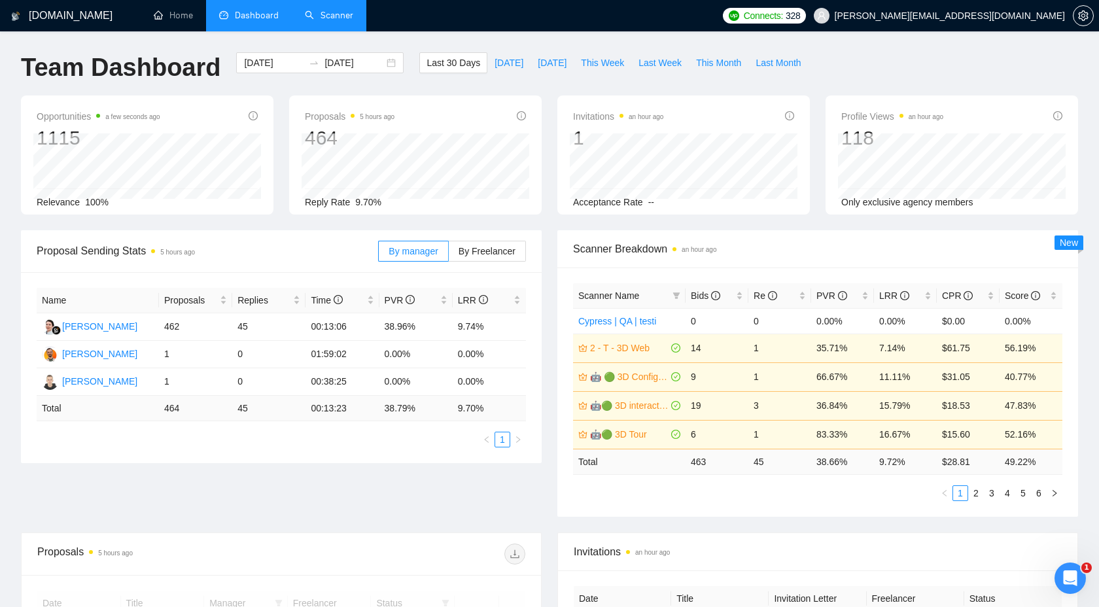
click at [333, 21] on link "Scanner" at bounding box center [329, 15] width 48 height 11
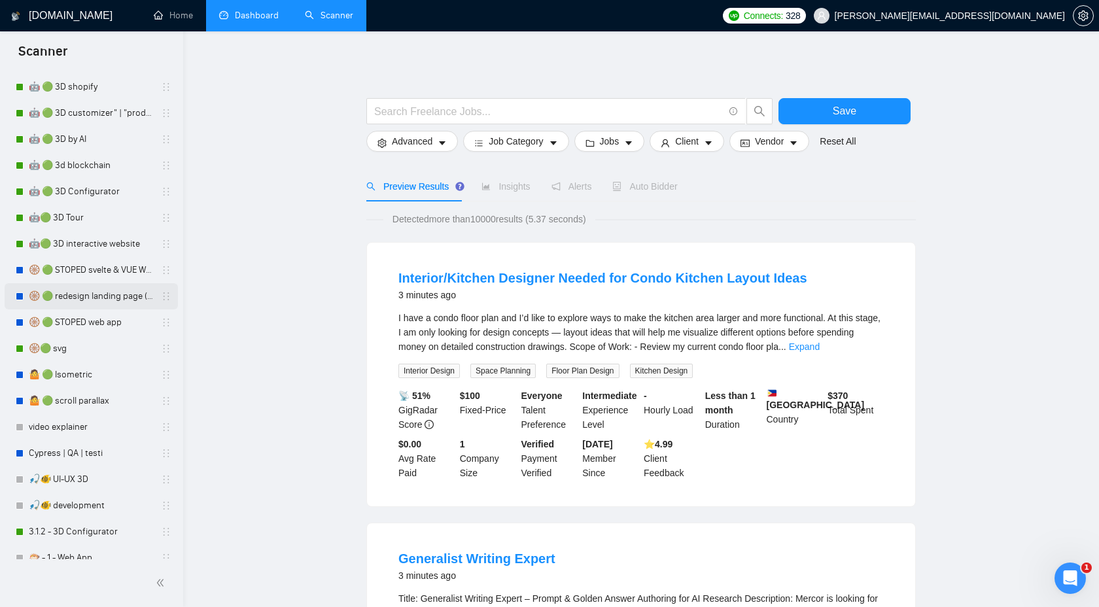
scroll to position [389, 0]
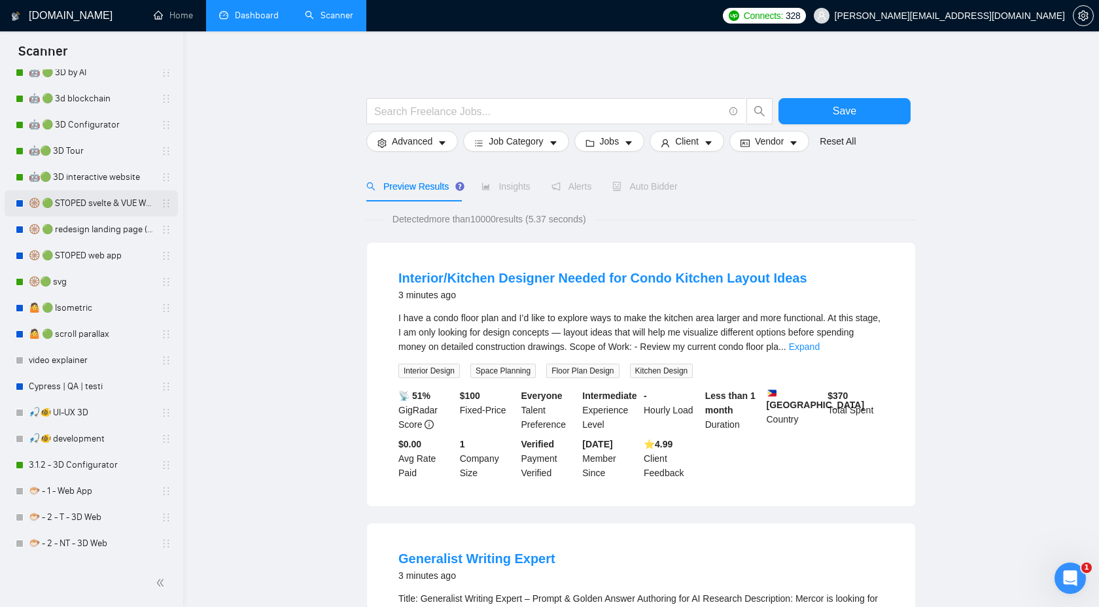
click at [86, 213] on link "🛞 🟢 STOPED svelte & VUE Web apps PRICE++" at bounding box center [91, 203] width 124 height 26
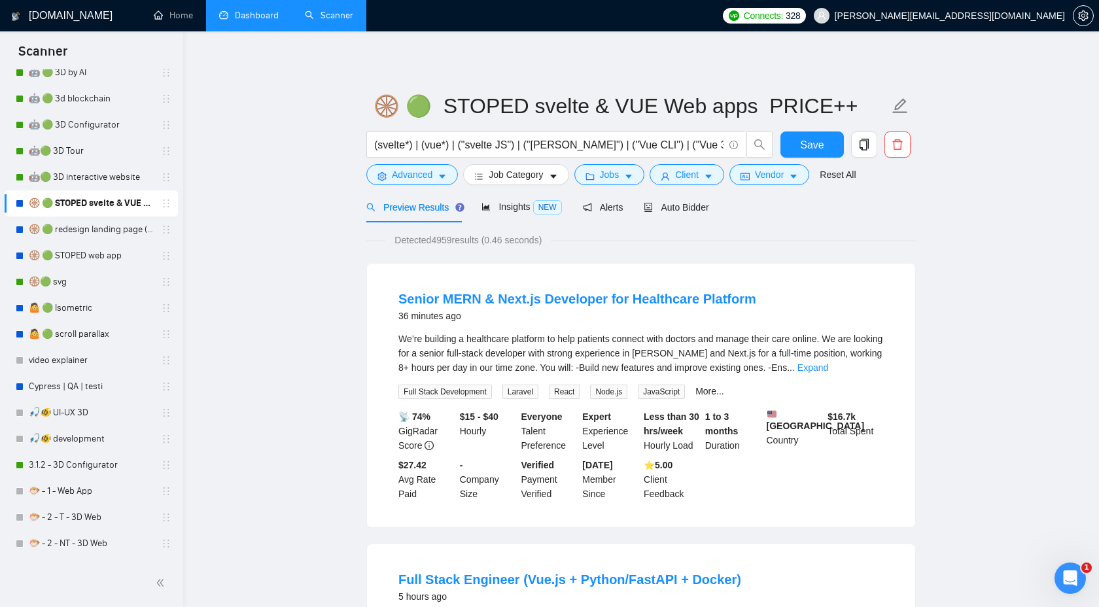
click at [247, 18] on link "Dashboard" at bounding box center [249, 15] width 60 height 11
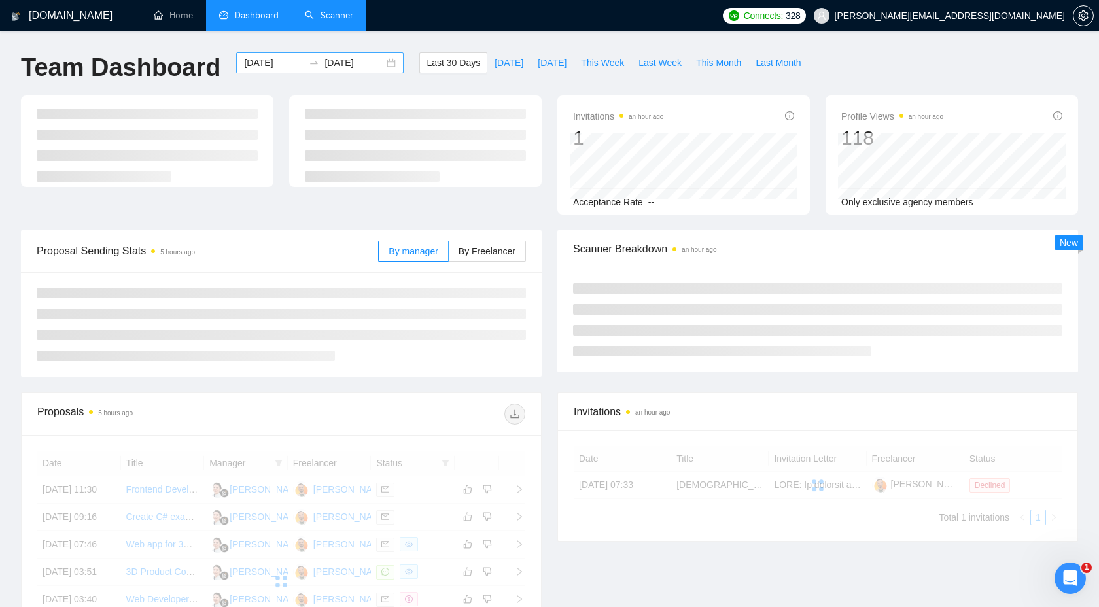
click at [275, 60] on input "[DATE]" at bounding box center [274, 63] width 60 height 14
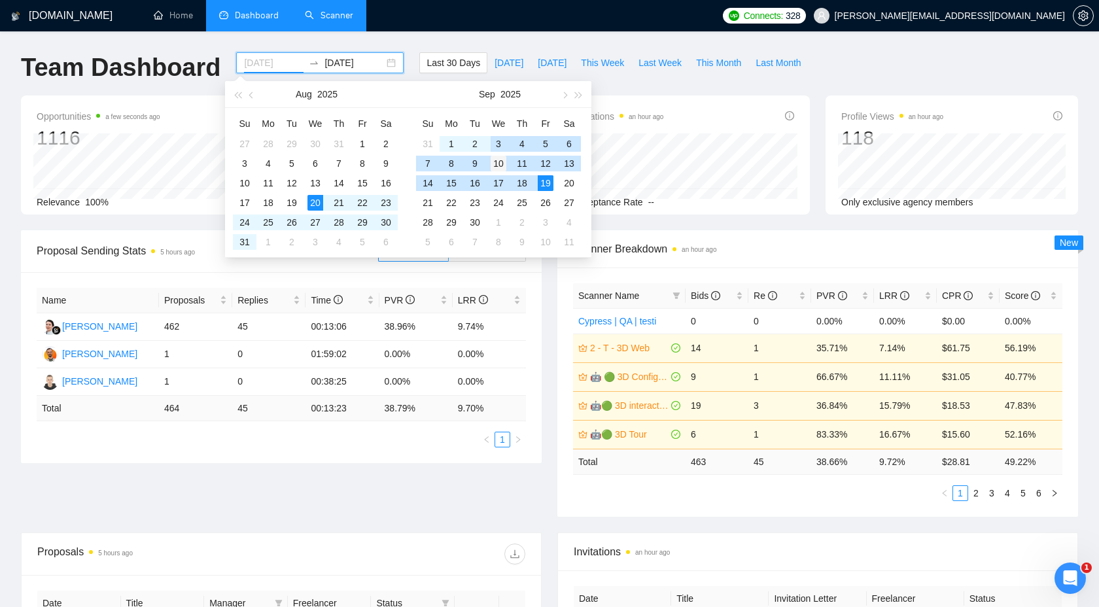
type input "[DATE]"
click at [498, 160] on div "10" at bounding box center [499, 164] width 16 height 16
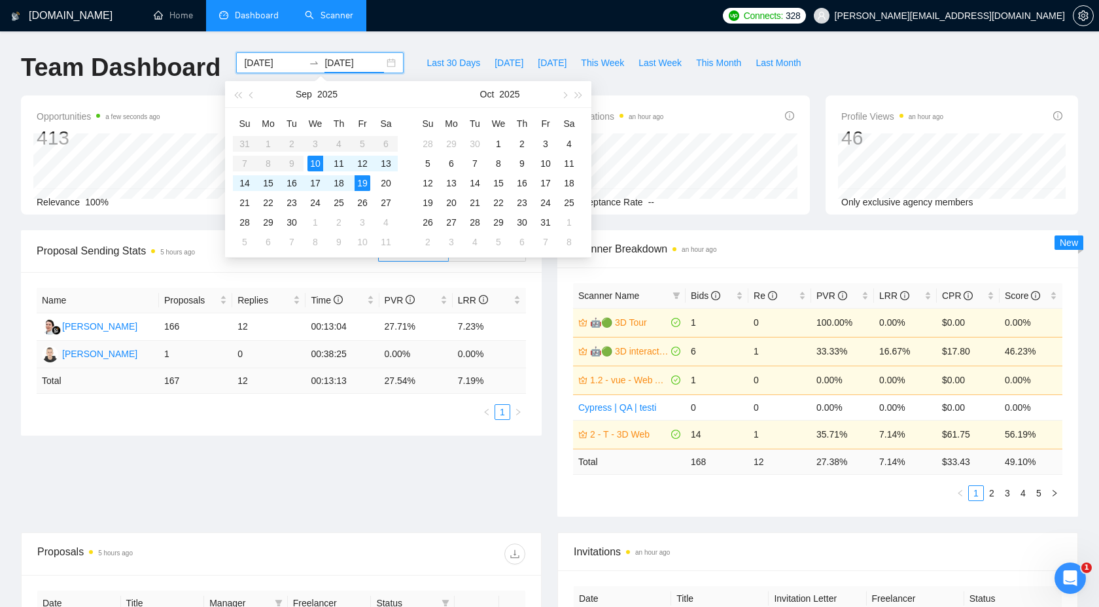
type input "[DATE]"
click at [388, 513] on div "Proposal Sending Stats 5 hours ago By manager By Freelancer Name Proposals Repl…" at bounding box center [549, 381] width 1073 height 302
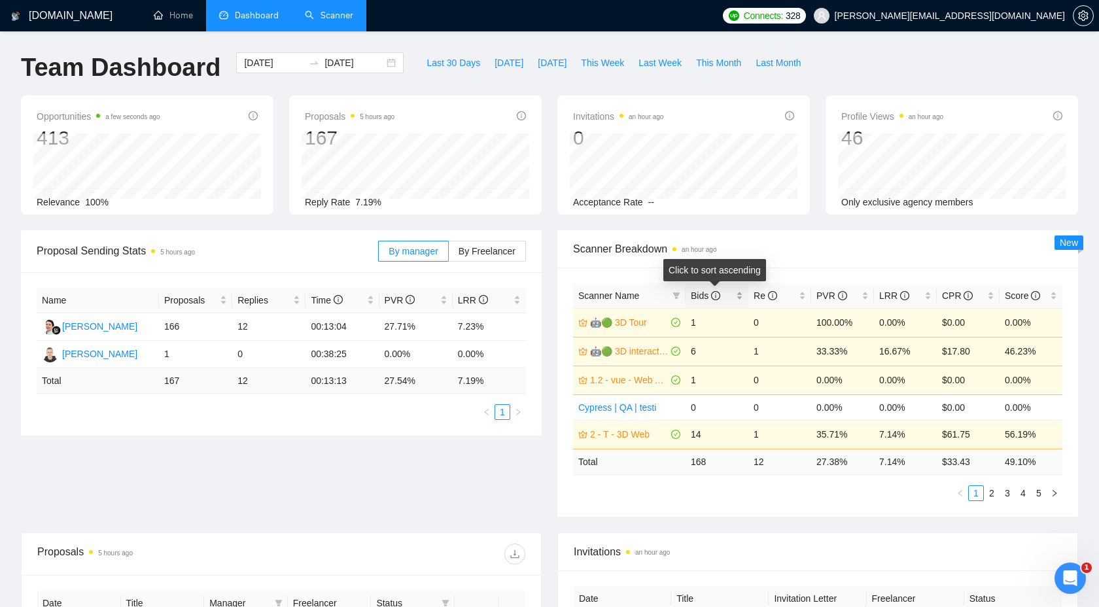
click at [711, 302] on div "Bids" at bounding box center [717, 296] width 52 height 14
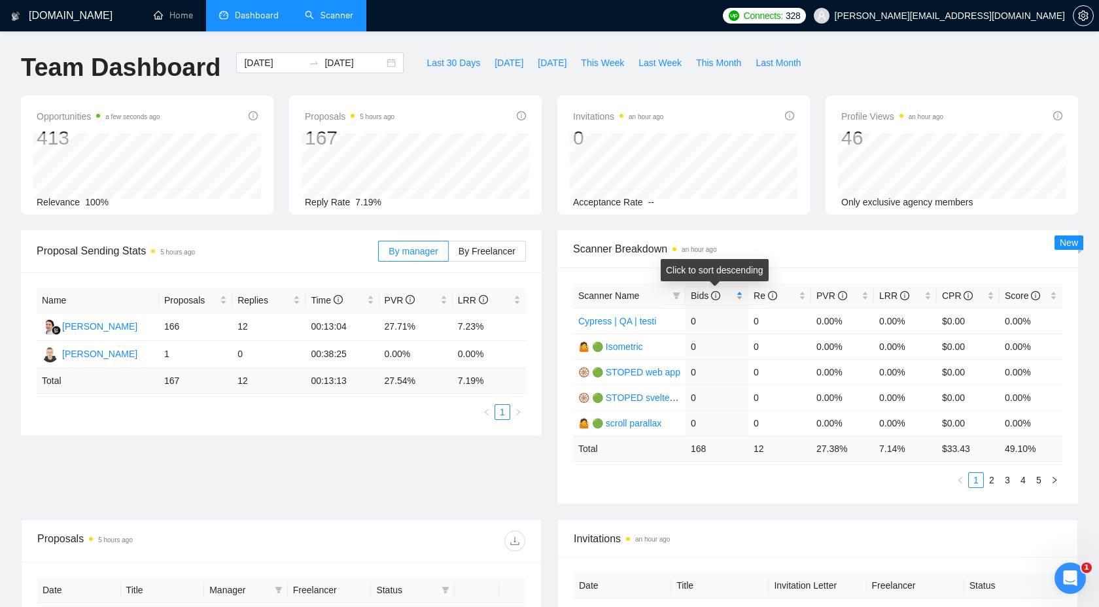
click at [718, 301] on span "Bids" at bounding box center [712, 296] width 43 height 14
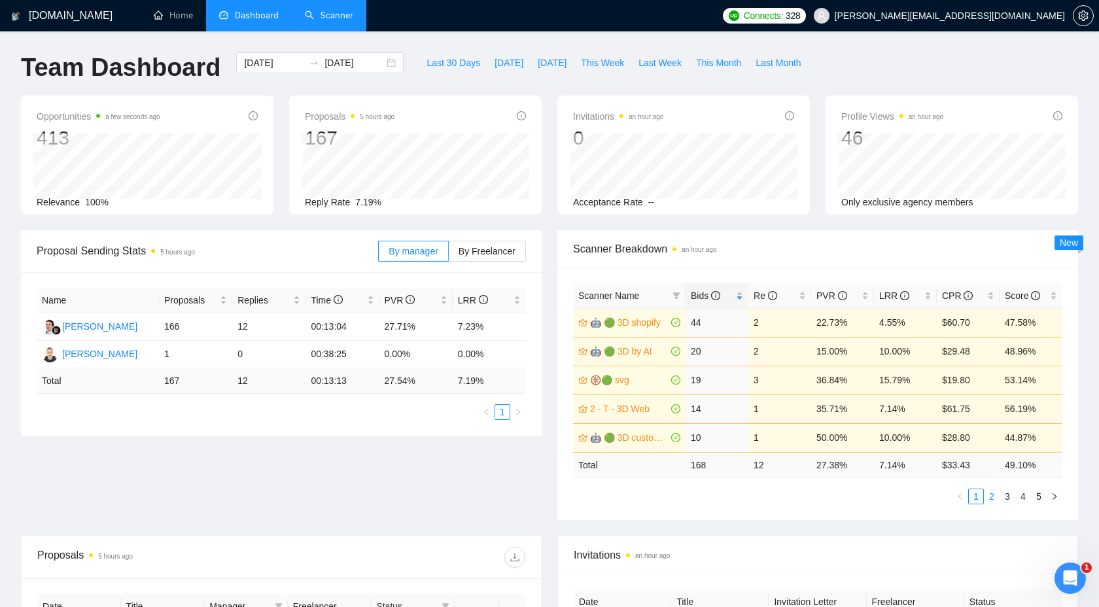
click at [992, 494] on link "2" at bounding box center [992, 496] width 14 height 14
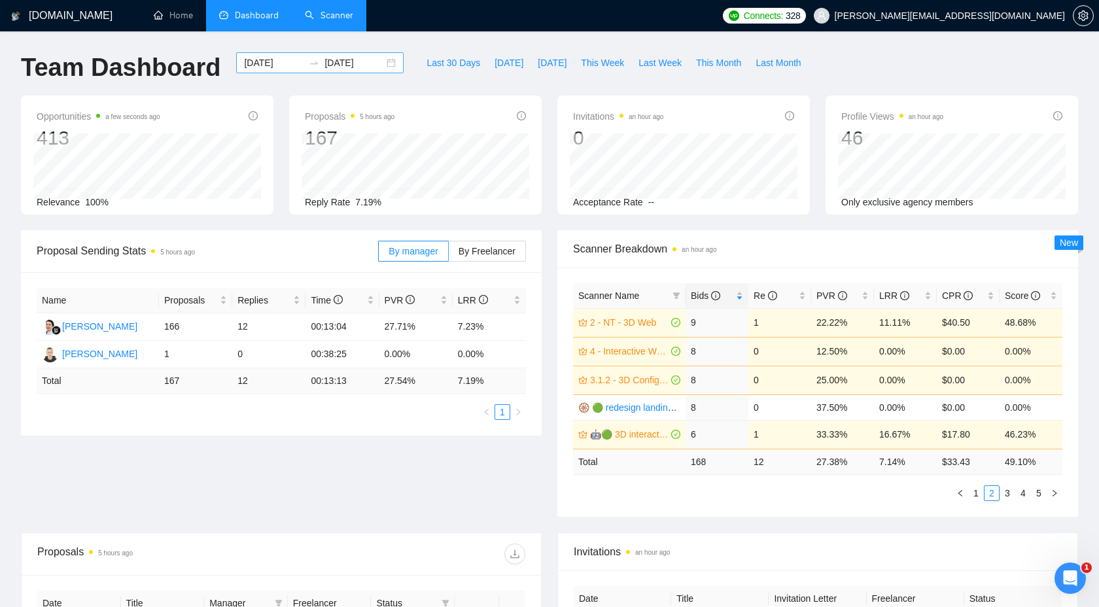
click at [359, 65] on input "[DATE]" at bounding box center [355, 63] width 60 height 14
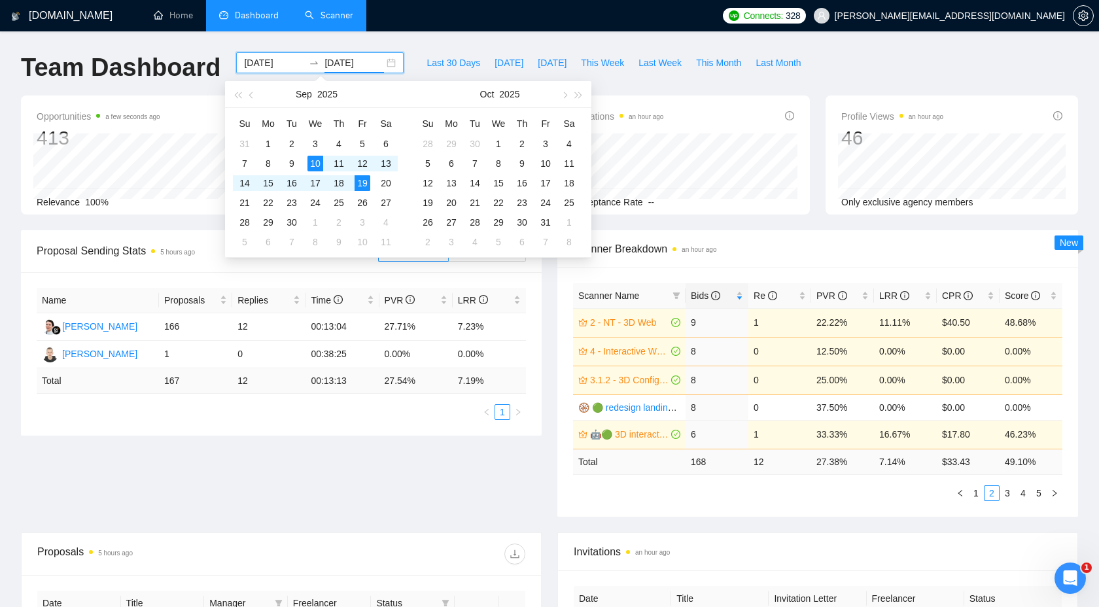
click at [429, 503] on div "Proposal Sending Stats 5 hours ago By manager By Freelancer Name Proposals Repl…" at bounding box center [549, 381] width 1073 height 302
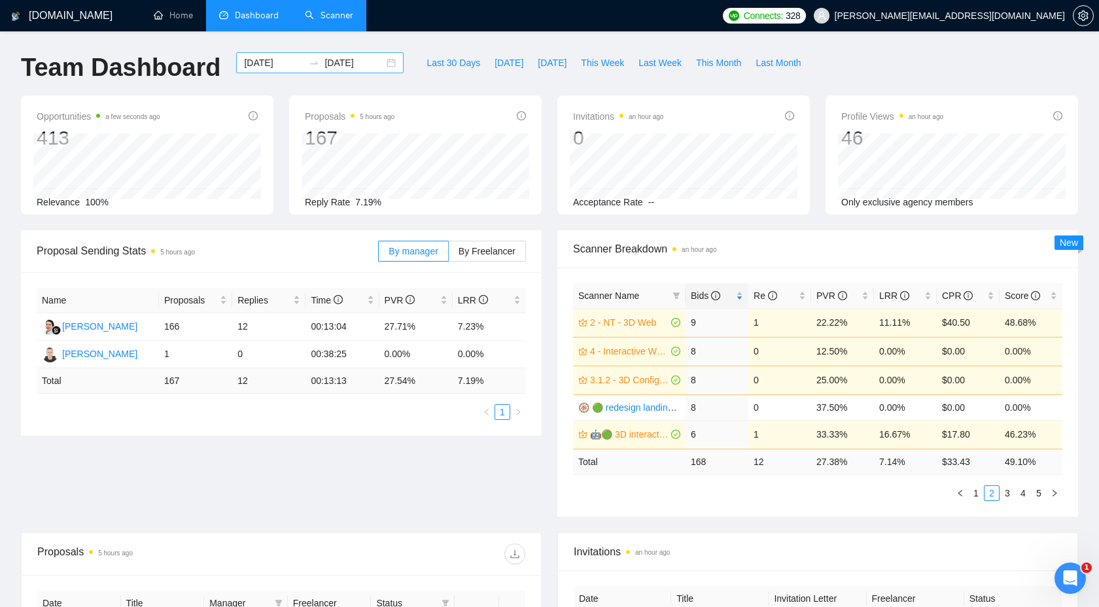
click at [268, 67] on input "[DATE]" at bounding box center [274, 63] width 60 height 14
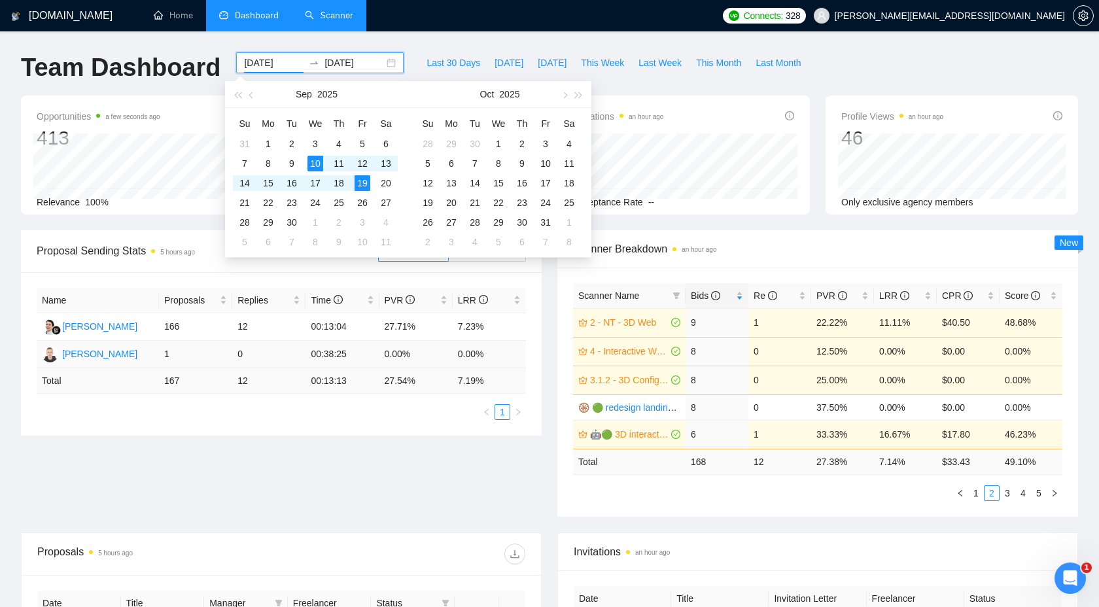
type input "[DATE]"
click at [480, 472] on div "Proposal Sending Stats 5 hours ago By manager By Freelancer Name Proposals Repl…" at bounding box center [549, 381] width 1073 height 302
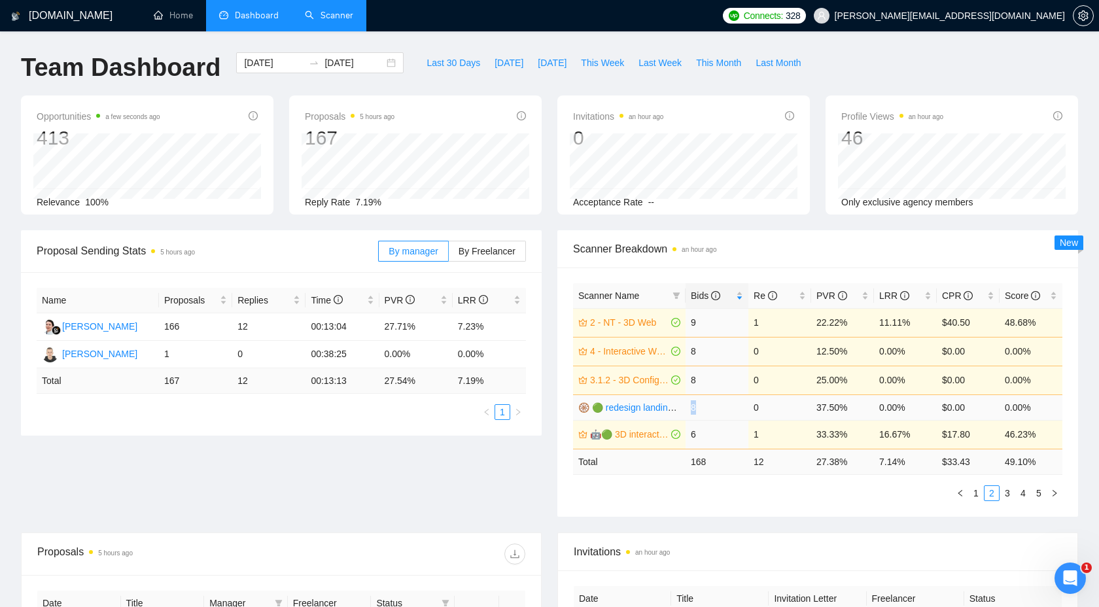
drag, startPoint x: 697, startPoint y: 410, endPoint x: 689, endPoint y: 410, distance: 8.5
click at [689, 410] on td "8" at bounding box center [717, 408] width 63 height 26
click at [593, 408] on link "🛞 🟢 redesign landing page (animat*) | 3D" at bounding box center [666, 407] width 177 height 10
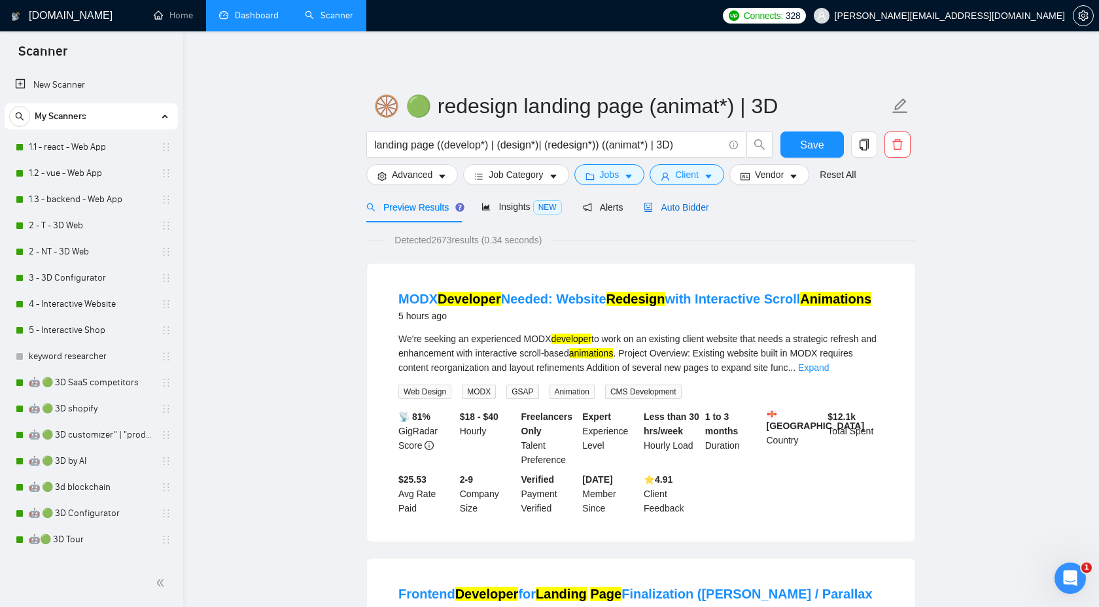
click at [679, 213] on div "Auto Bidder" at bounding box center [676, 207] width 65 height 14
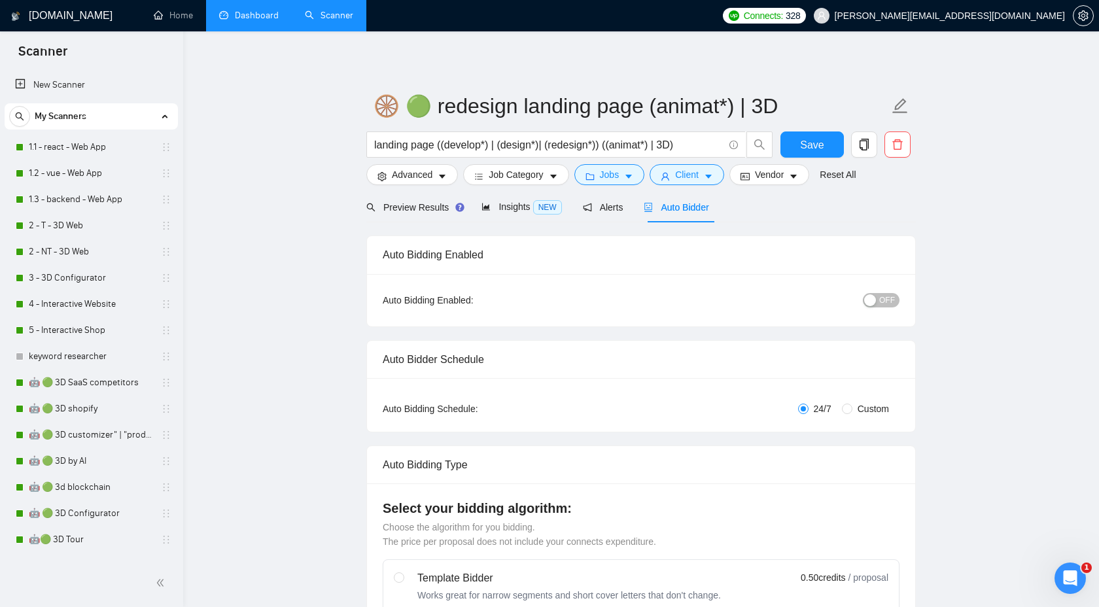
checkbox input "true"
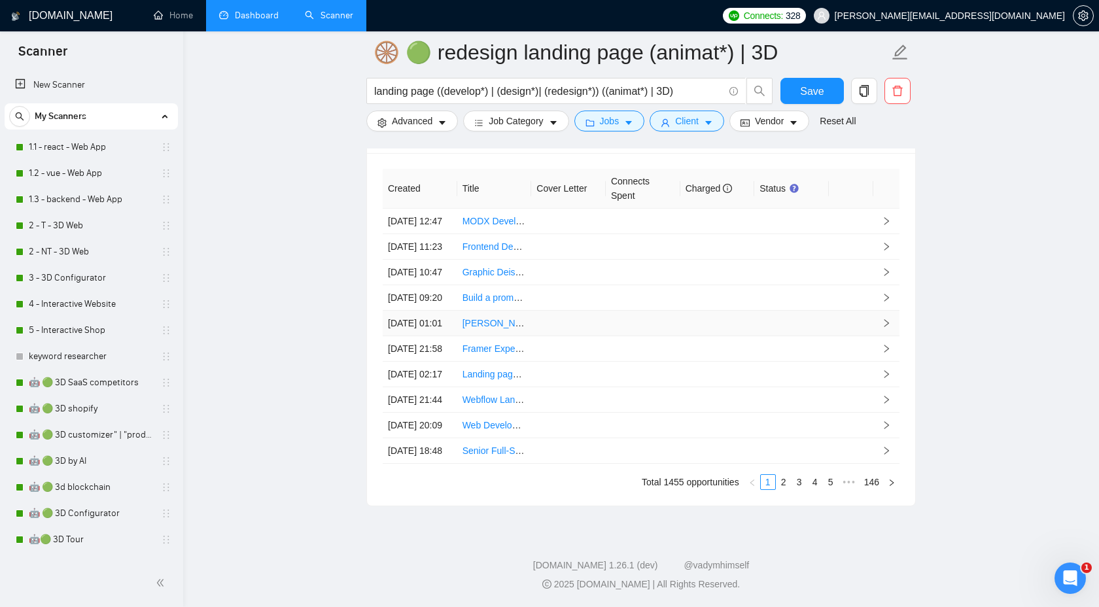
scroll to position [3590, 0]
click at [784, 489] on link "2" at bounding box center [784, 482] width 14 height 14
click at [799, 489] on link "3" at bounding box center [799, 482] width 14 height 14
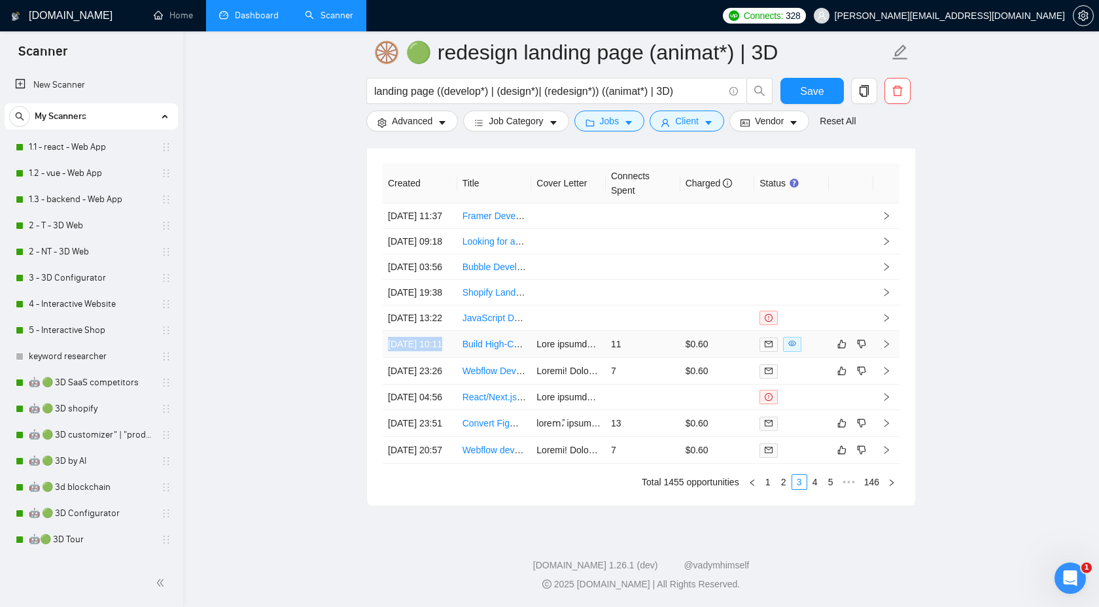
drag, startPoint x: 386, startPoint y: 378, endPoint x: 780, endPoint y: 383, distance: 393.9
click at [456, 358] on td "[DATE] 10:11" at bounding box center [420, 344] width 75 height 27
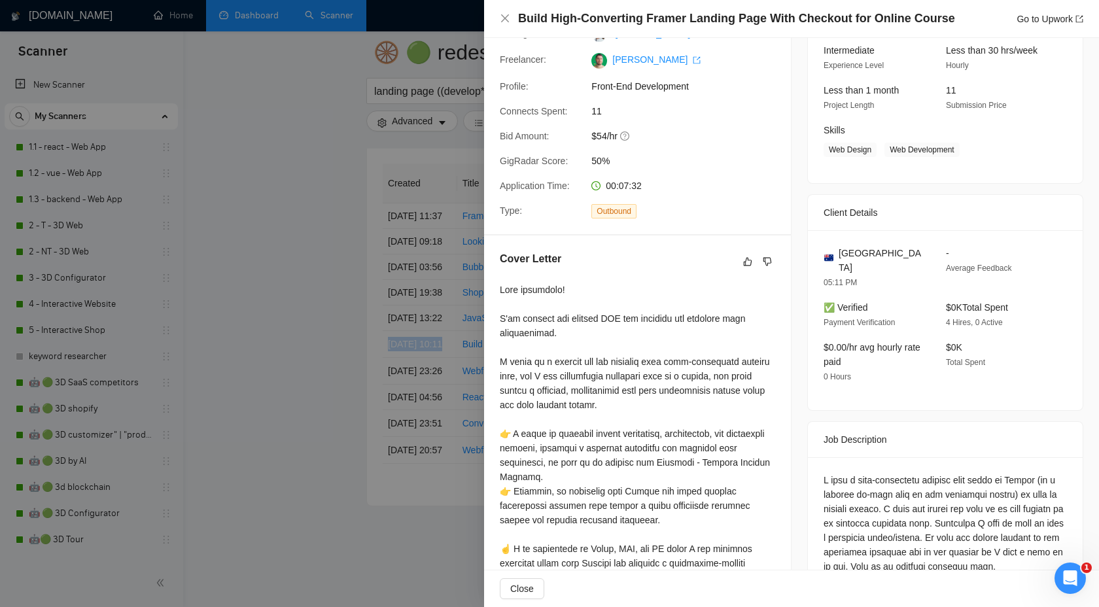
scroll to position [315, 0]
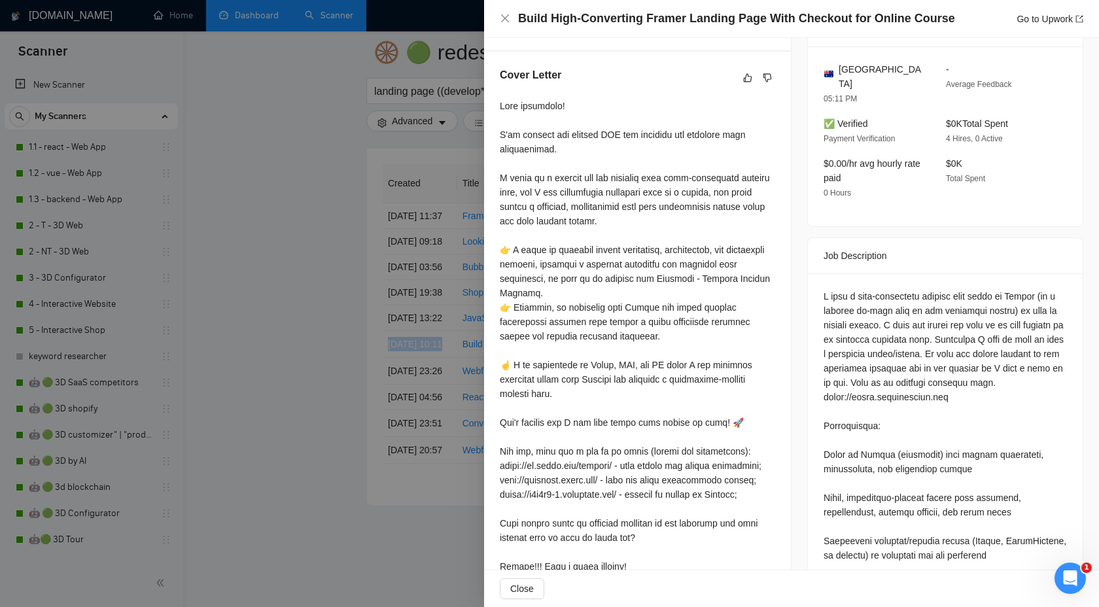
click at [336, 300] on div at bounding box center [549, 303] width 1099 height 607
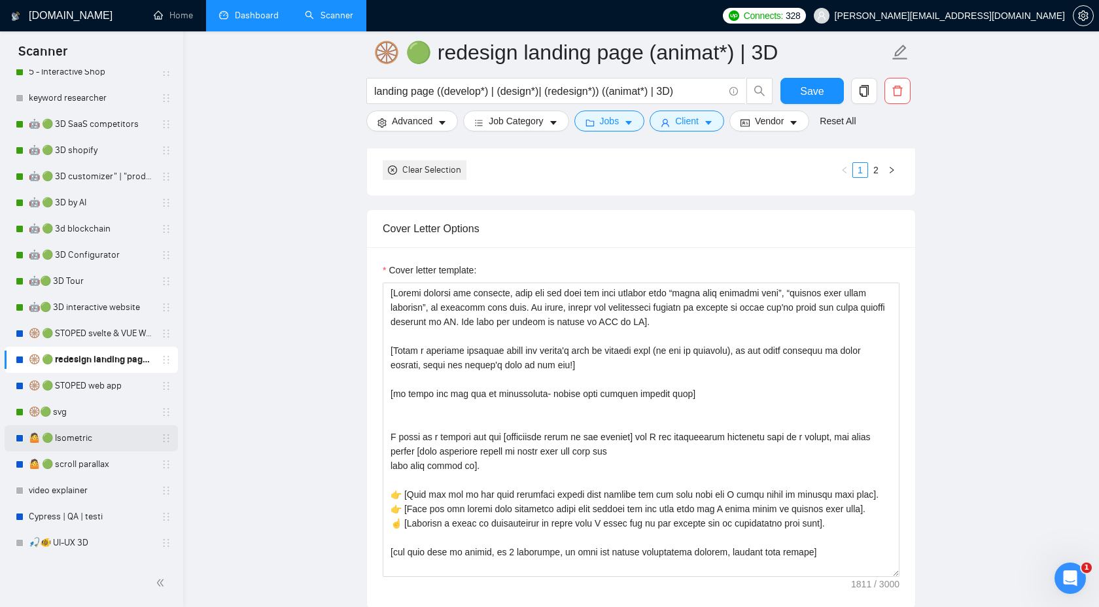
scroll to position [262, 0]
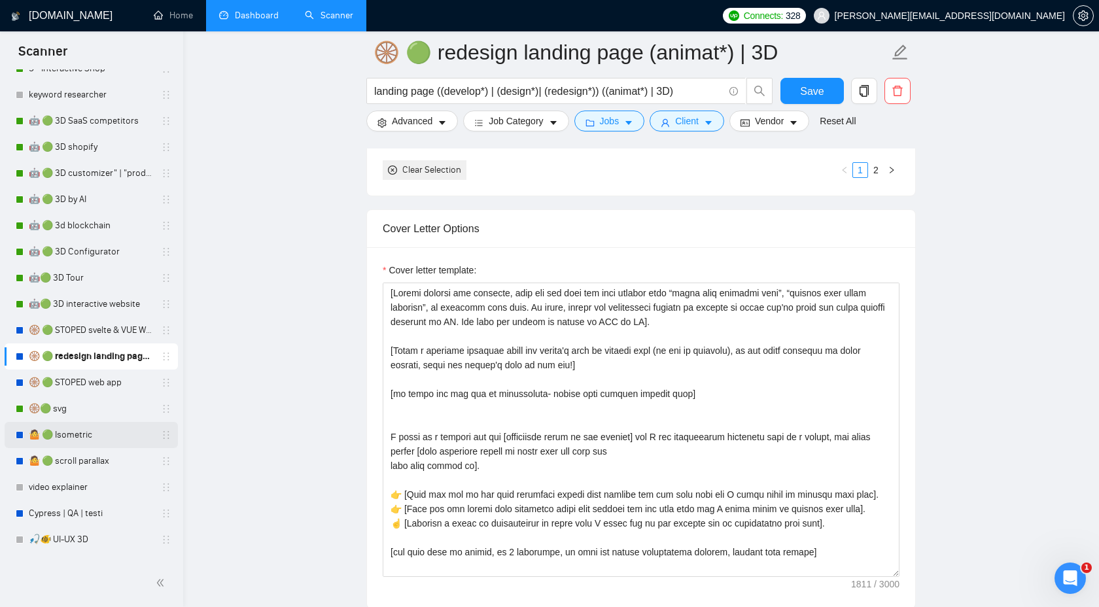
click at [90, 437] on link "🤷 🟢 Isometric" at bounding box center [91, 435] width 124 height 26
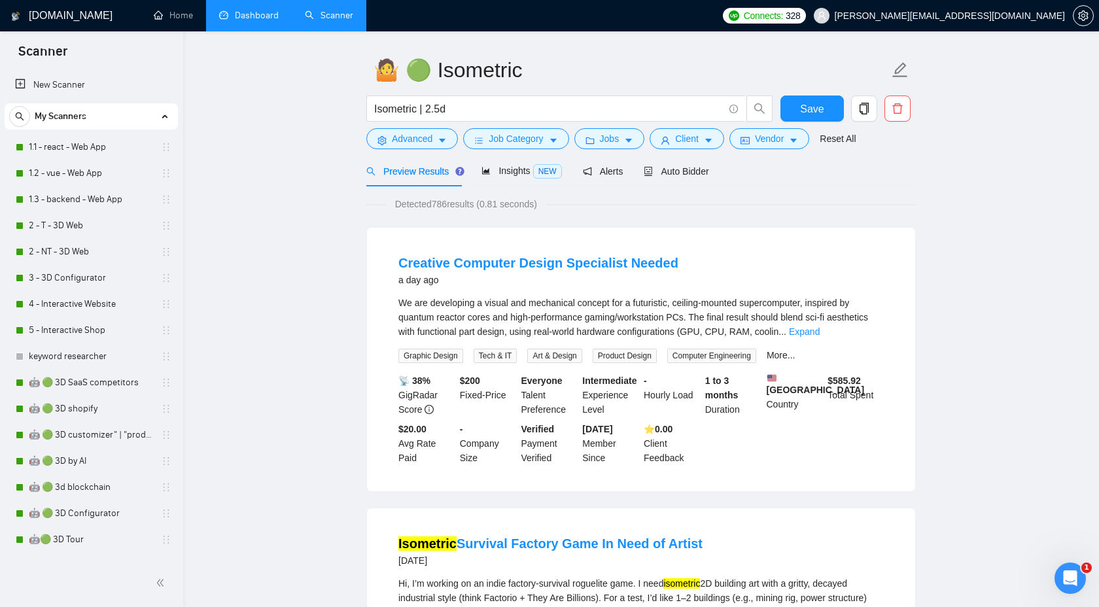
click at [236, 14] on link "Dashboard" at bounding box center [249, 15] width 60 height 11
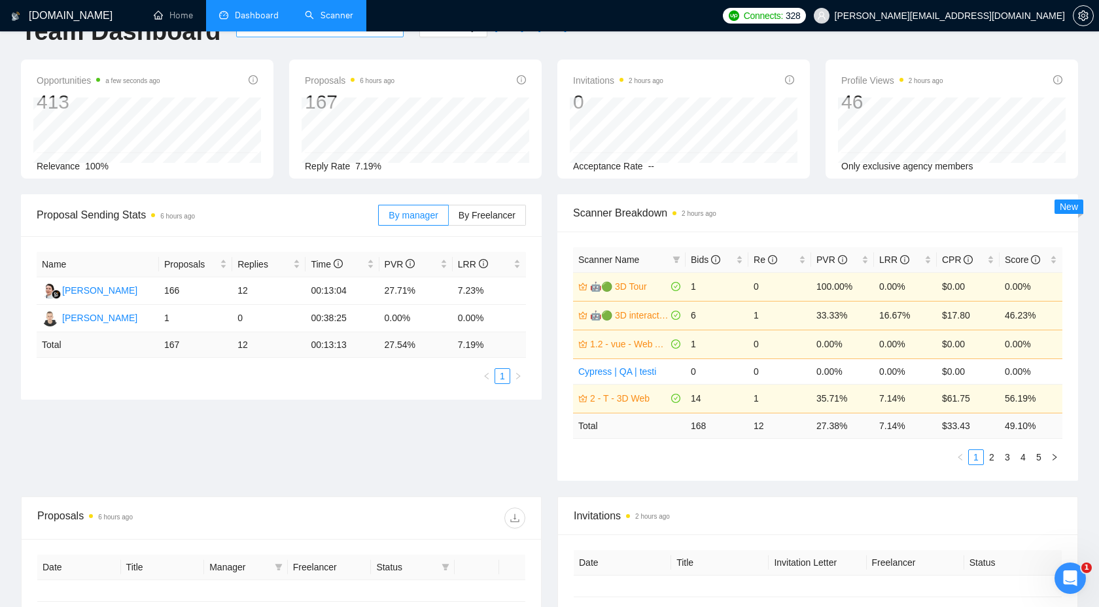
type input "[DATE]"
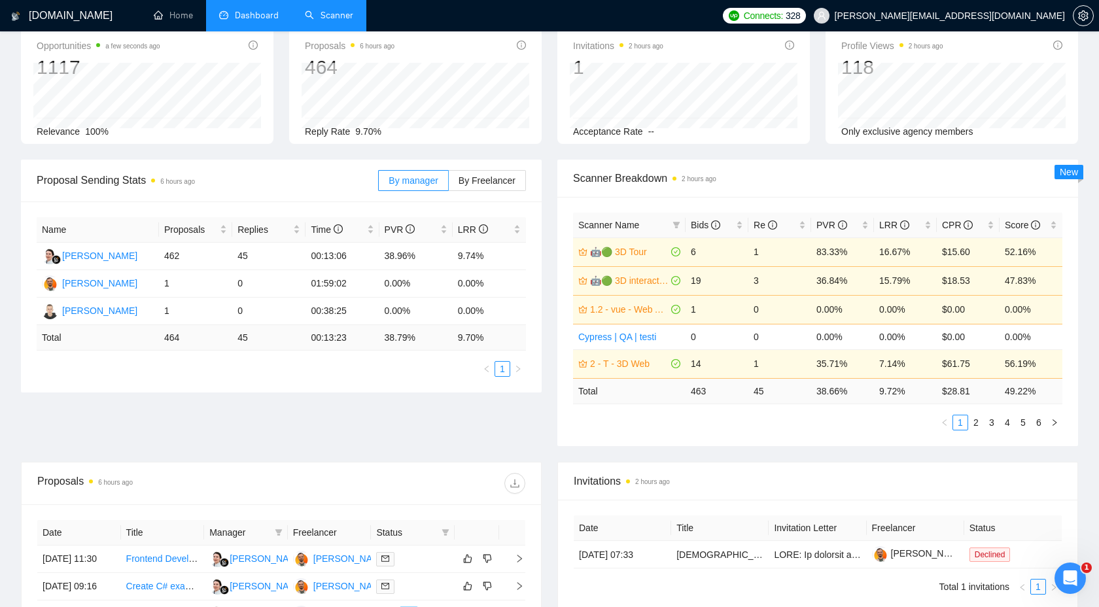
scroll to position [75, 0]
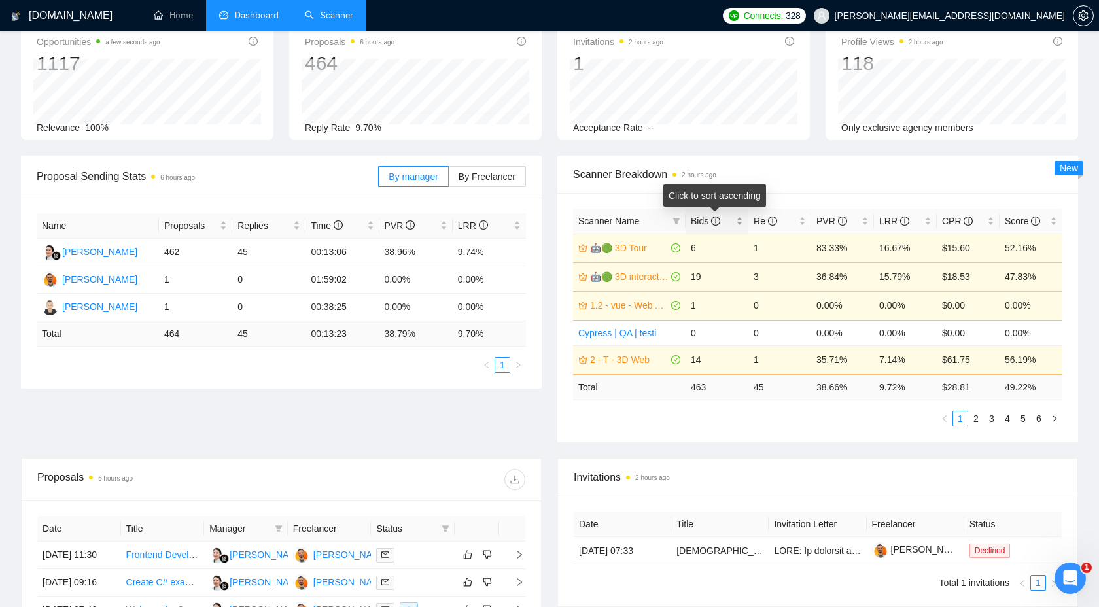
click at [729, 219] on span "Bids" at bounding box center [712, 221] width 43 height 14
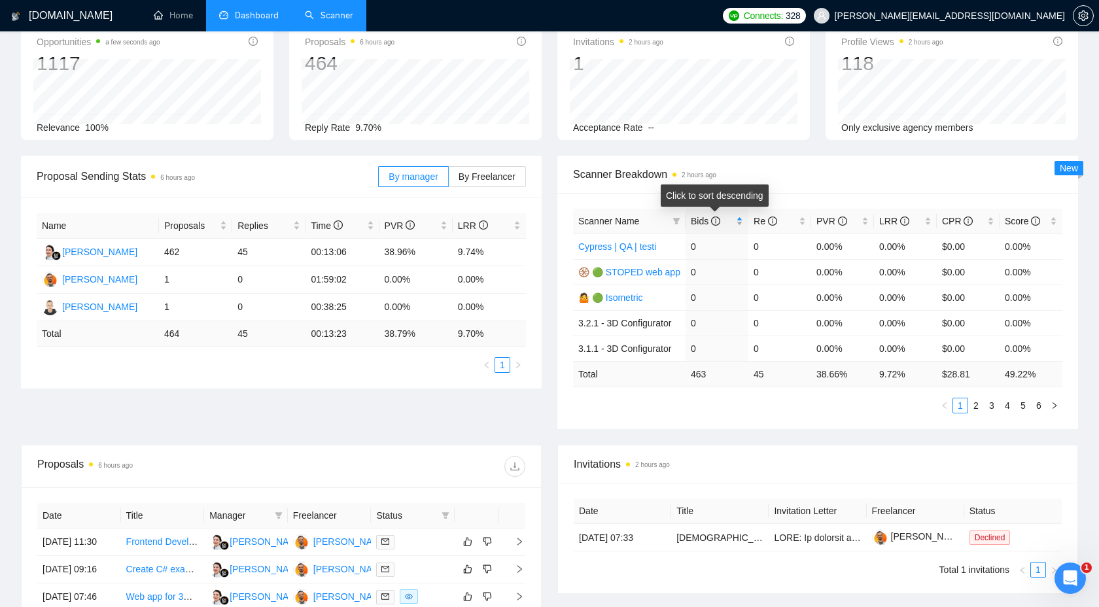
click at [729, 219] on span "Bids" at bounding box center [712, 221] width 43 height 14
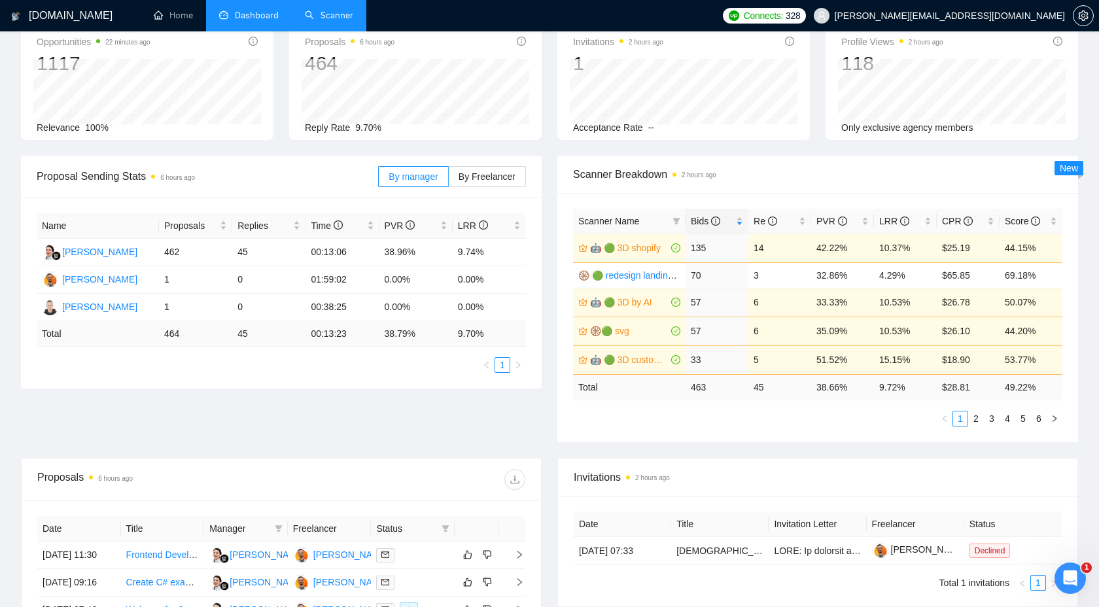
click at [493, 409] on div "Proposal Sending Stats 6 hours ago By manager By Freelancer Name Proposals Repl…" at bounding box center [549, 307] width 1073 height 302
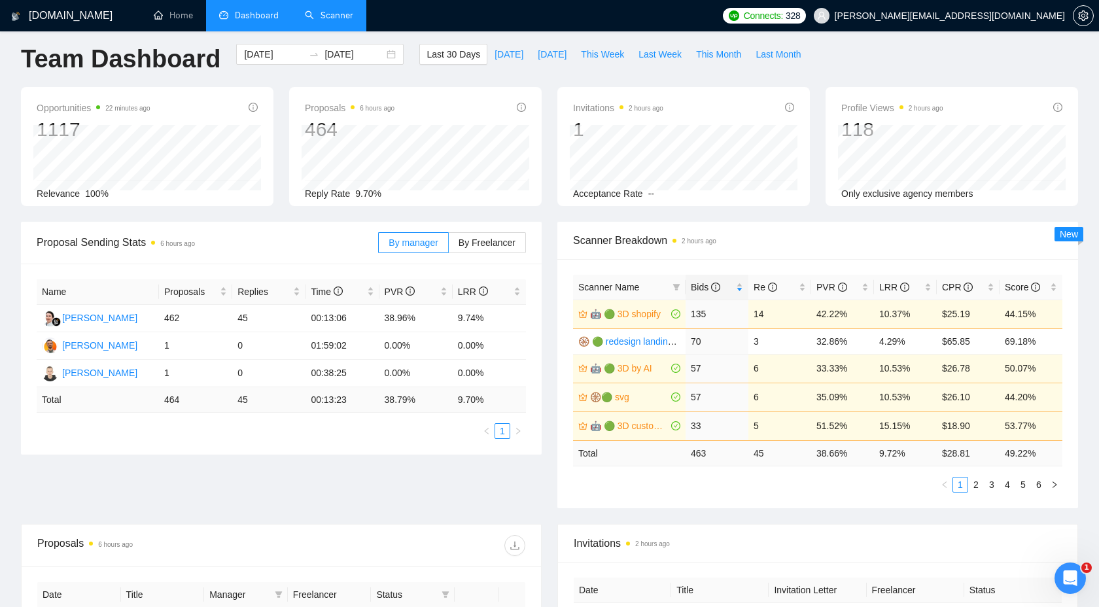
scroll to position [0, 0]
